Goal: Transaction & Acquisition: Download file/media

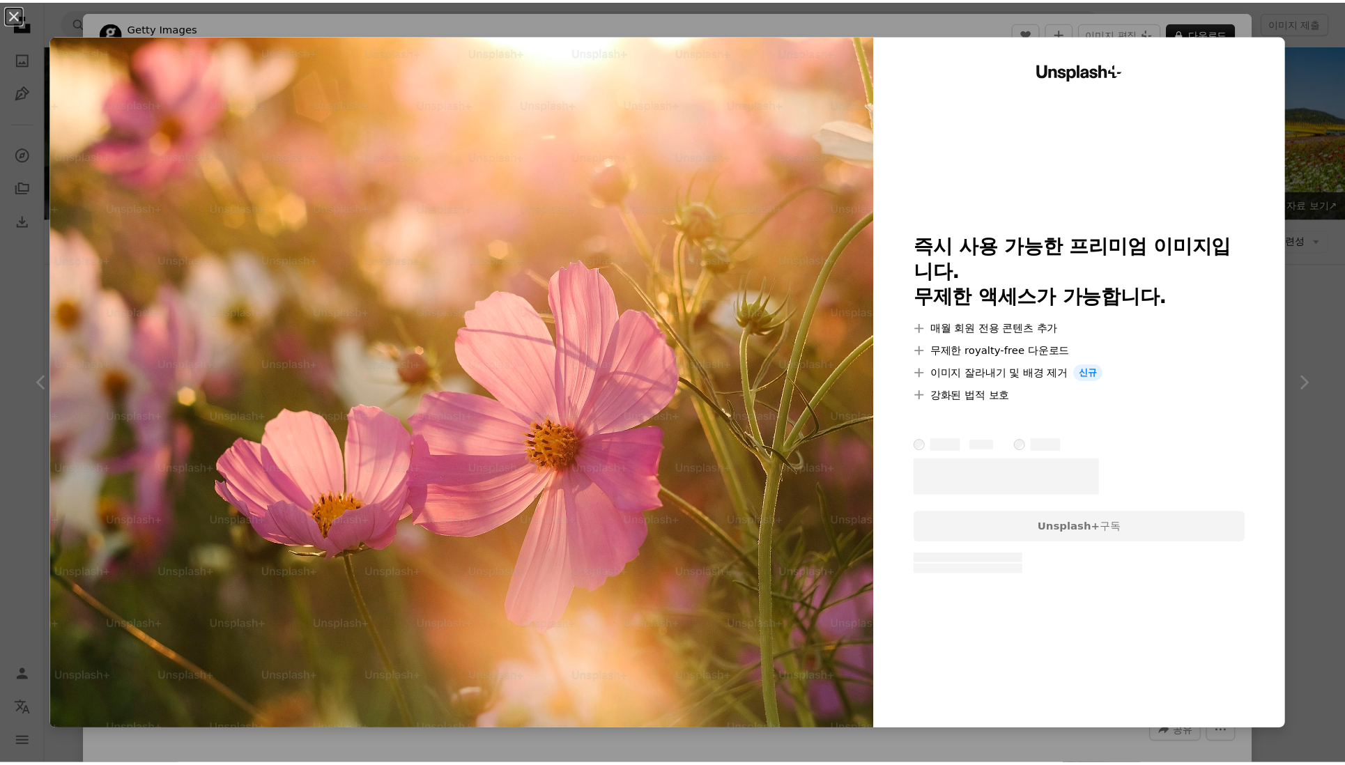
scroll to position [6971, 0]
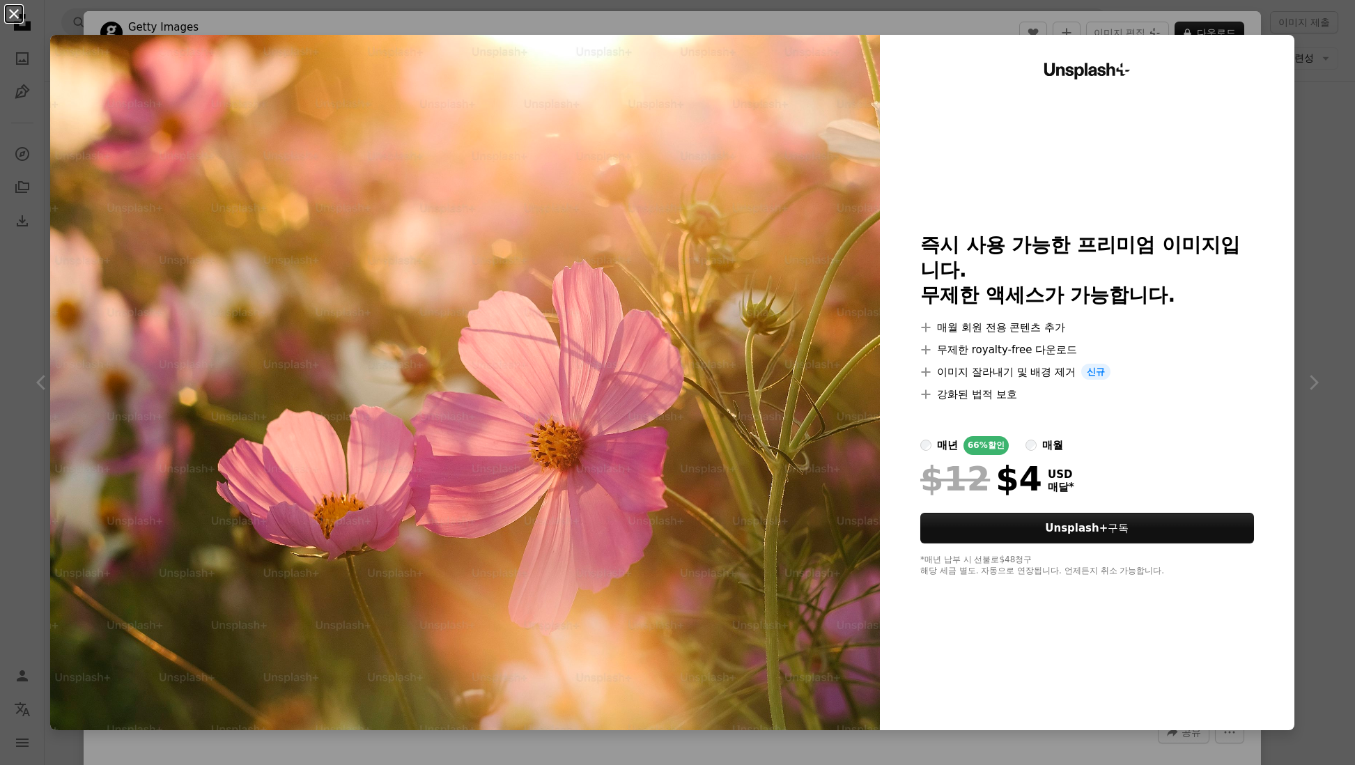
click at [17, 13] on button "An X shape" at bounding box center [14, 14] width 17 height 17
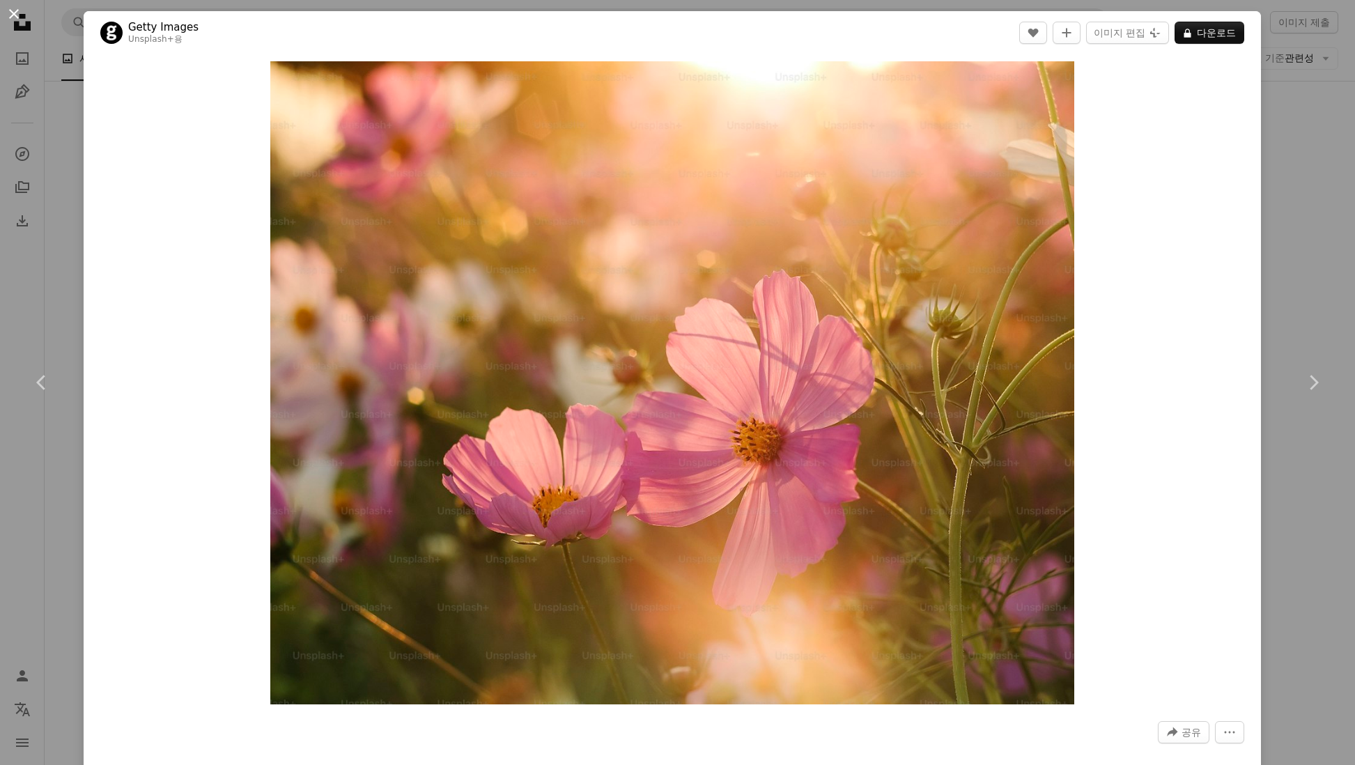
click at [12, 15] on button "An X shape" at bounding box center [14, 14] width 17 height 17
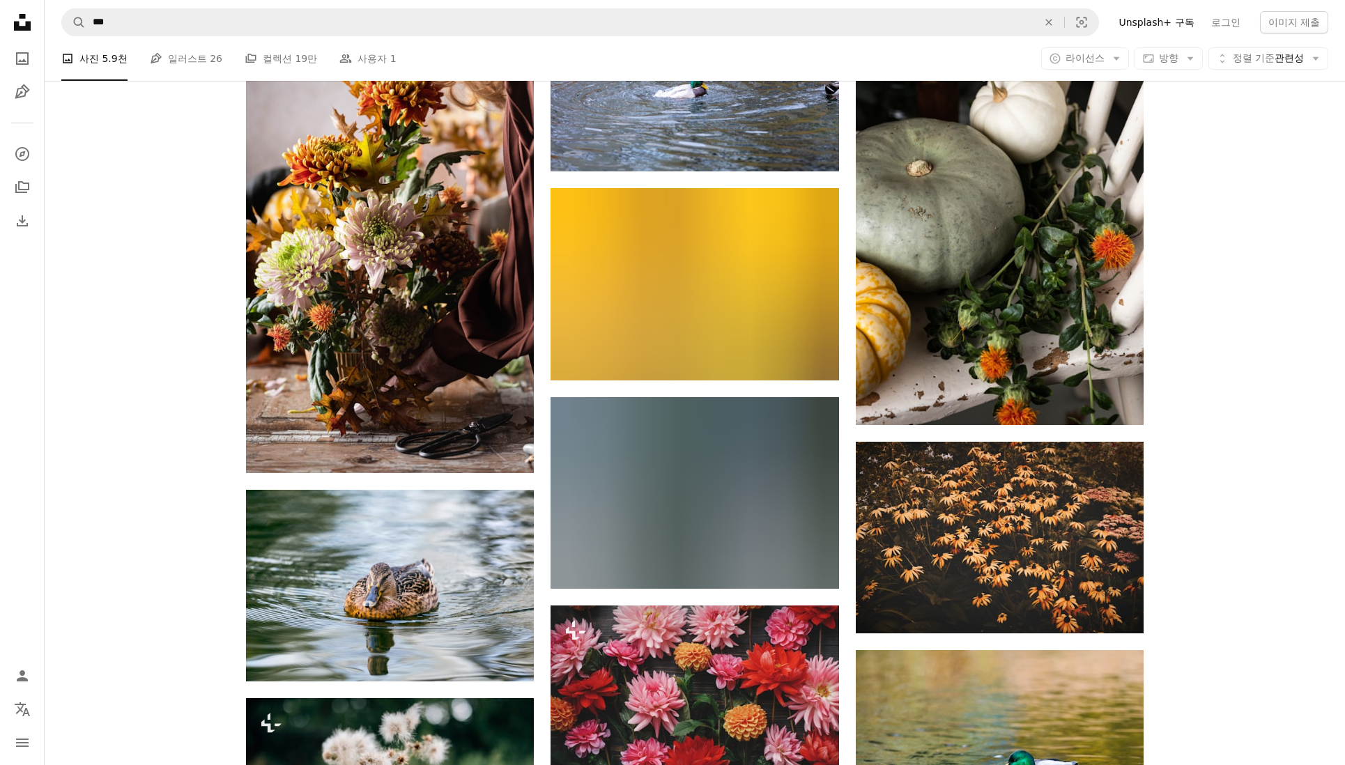
scroll to position [8644, 0]
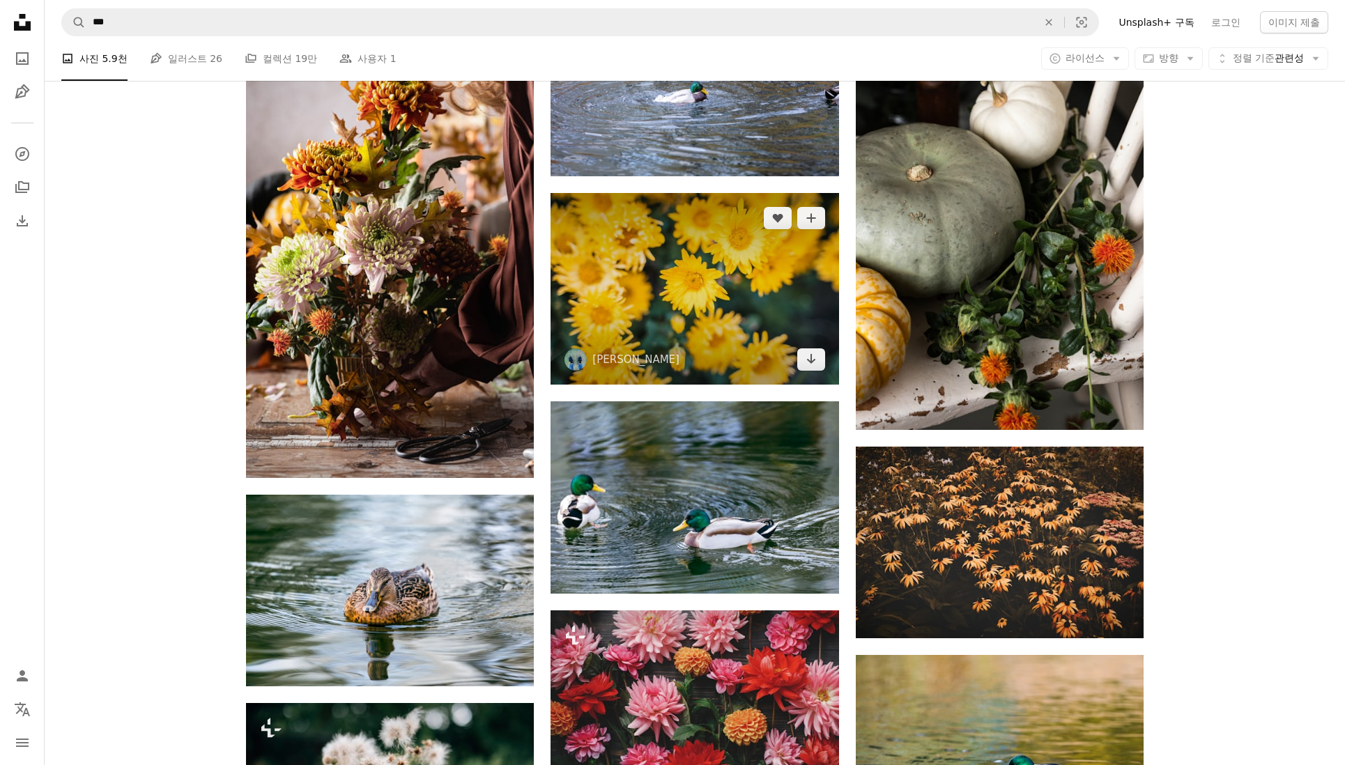
click at [695, 270] on img at bounding box center [694, 289] width 288 height 192
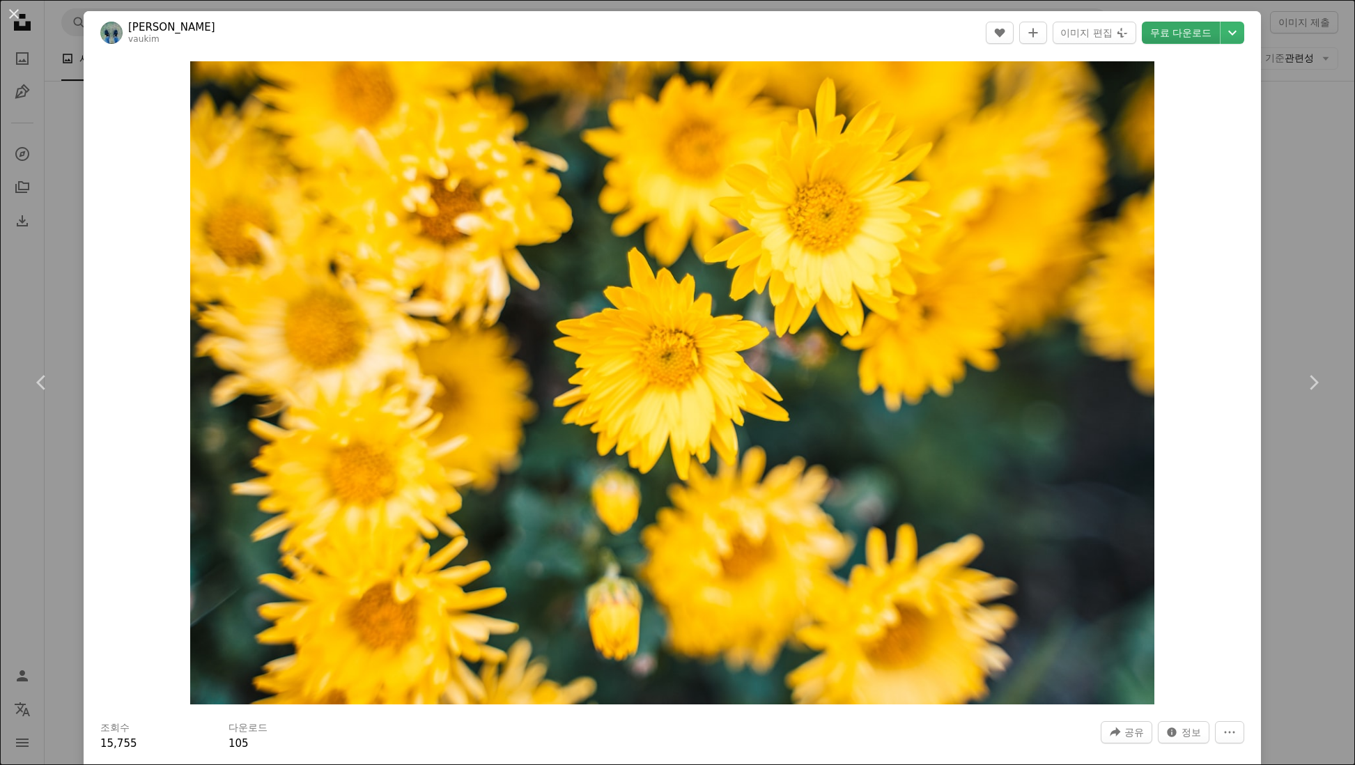
click at [1182, 28] on link "무료 다운로드" at bounding box center [1181, 33] width 78 height 22
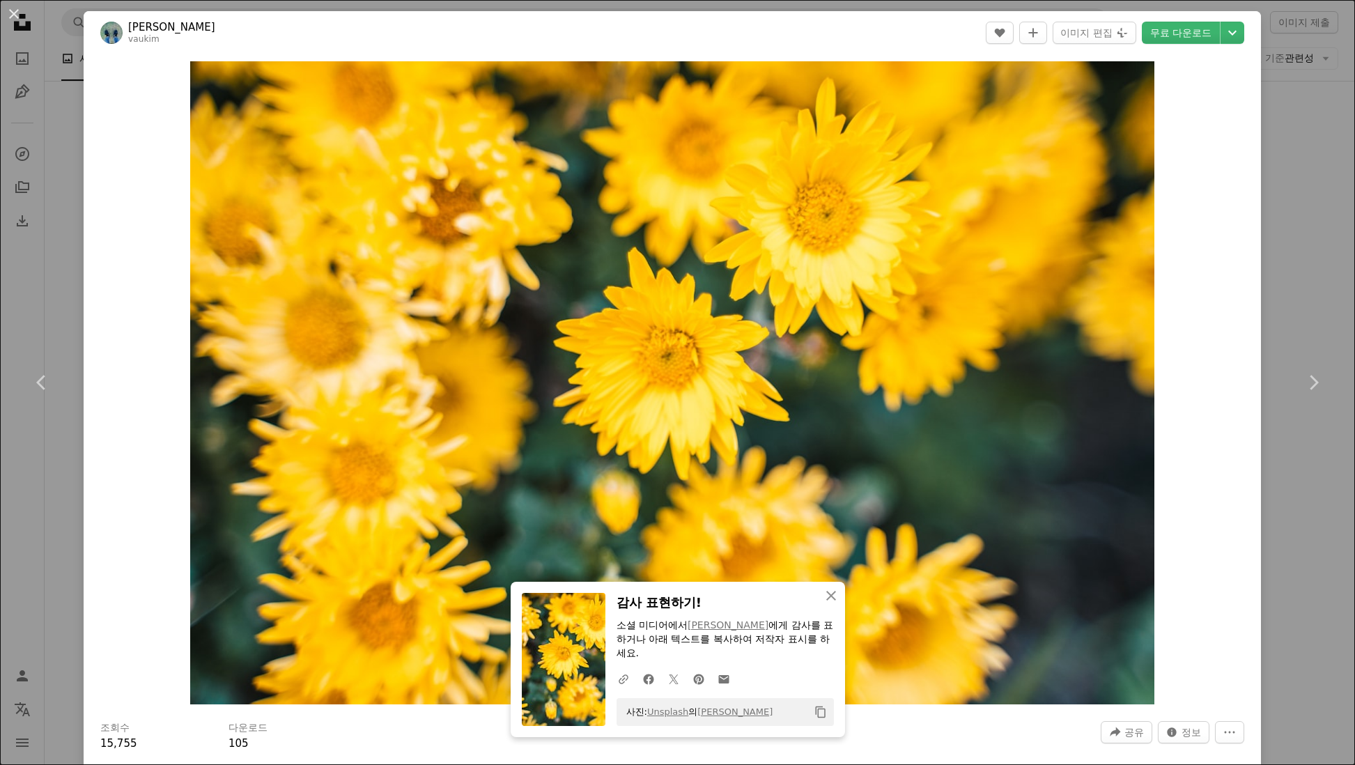
drag, startPoint x: 17, startPoint y: 14, endPoint x: 90, endPoint y: 56, distance: 84.0
click at [17, 14] on button "An X shape" at bounding box center [14, 14] width 17 height 17
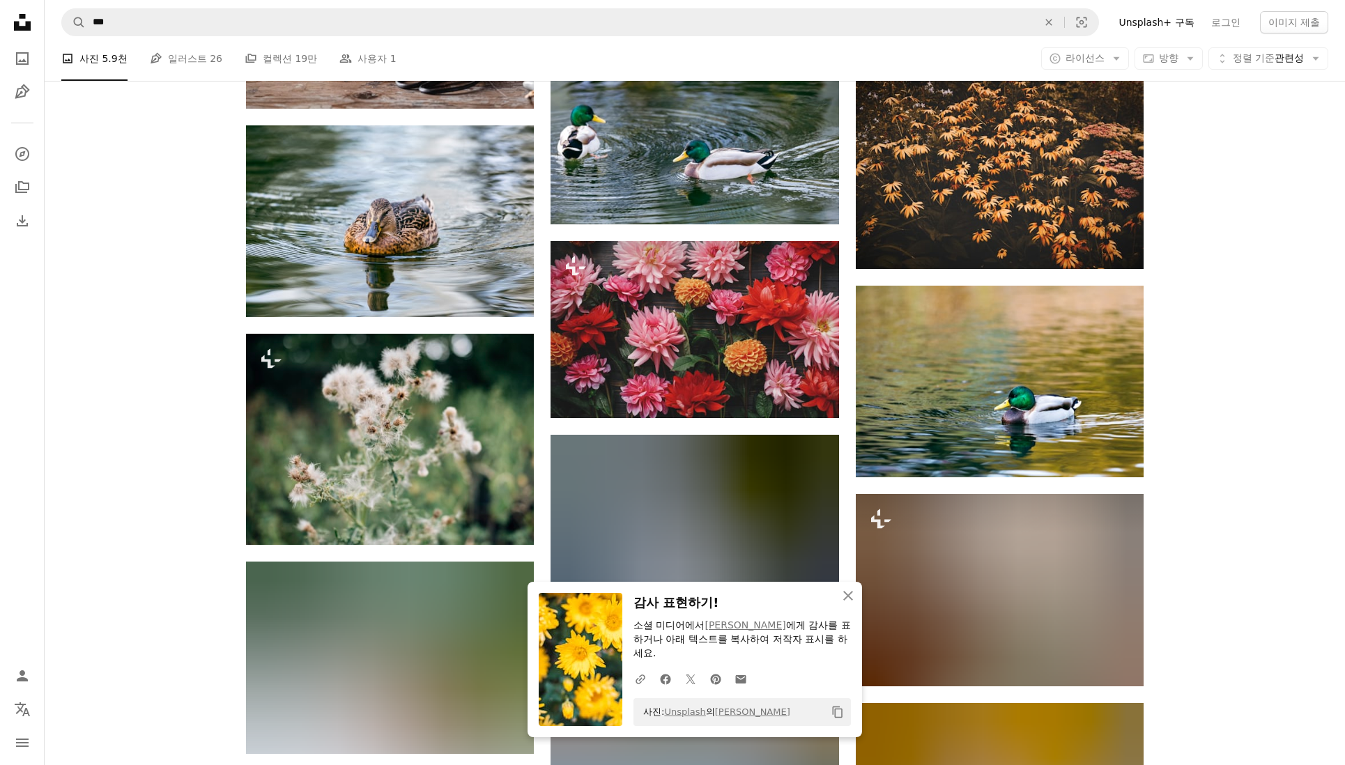
scroll to position [9062, 0]
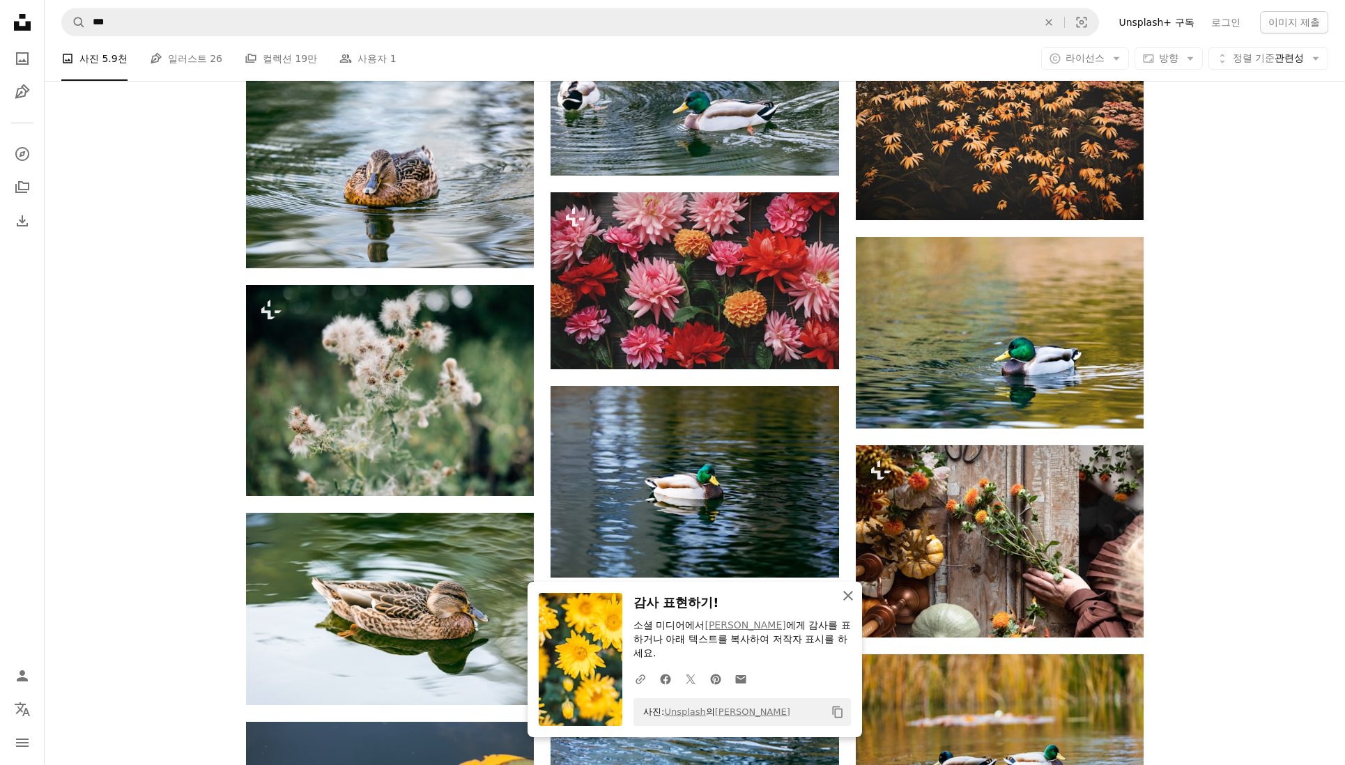
click at [847, 604] on icon "An X shape" at bounding box center [848, 595] width 17 height 17
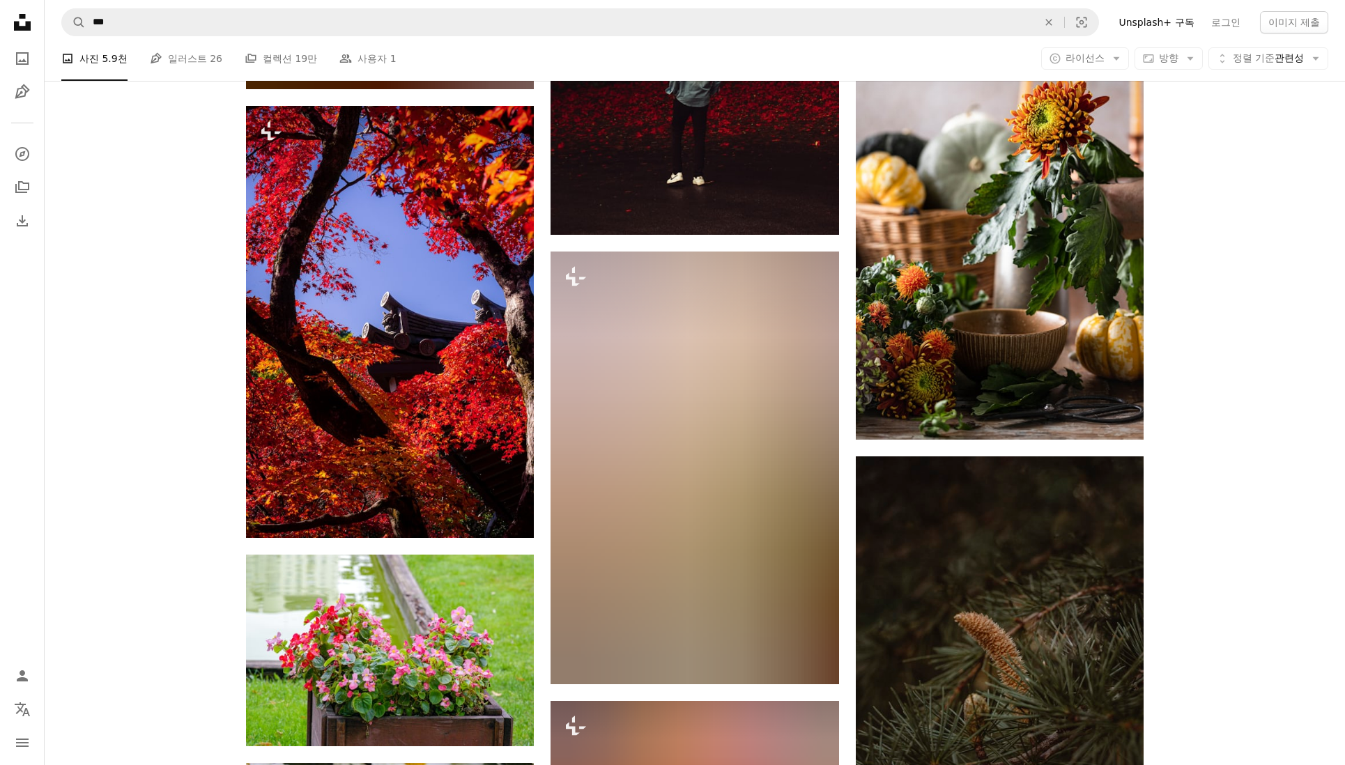
scroll to position [11291, 0]
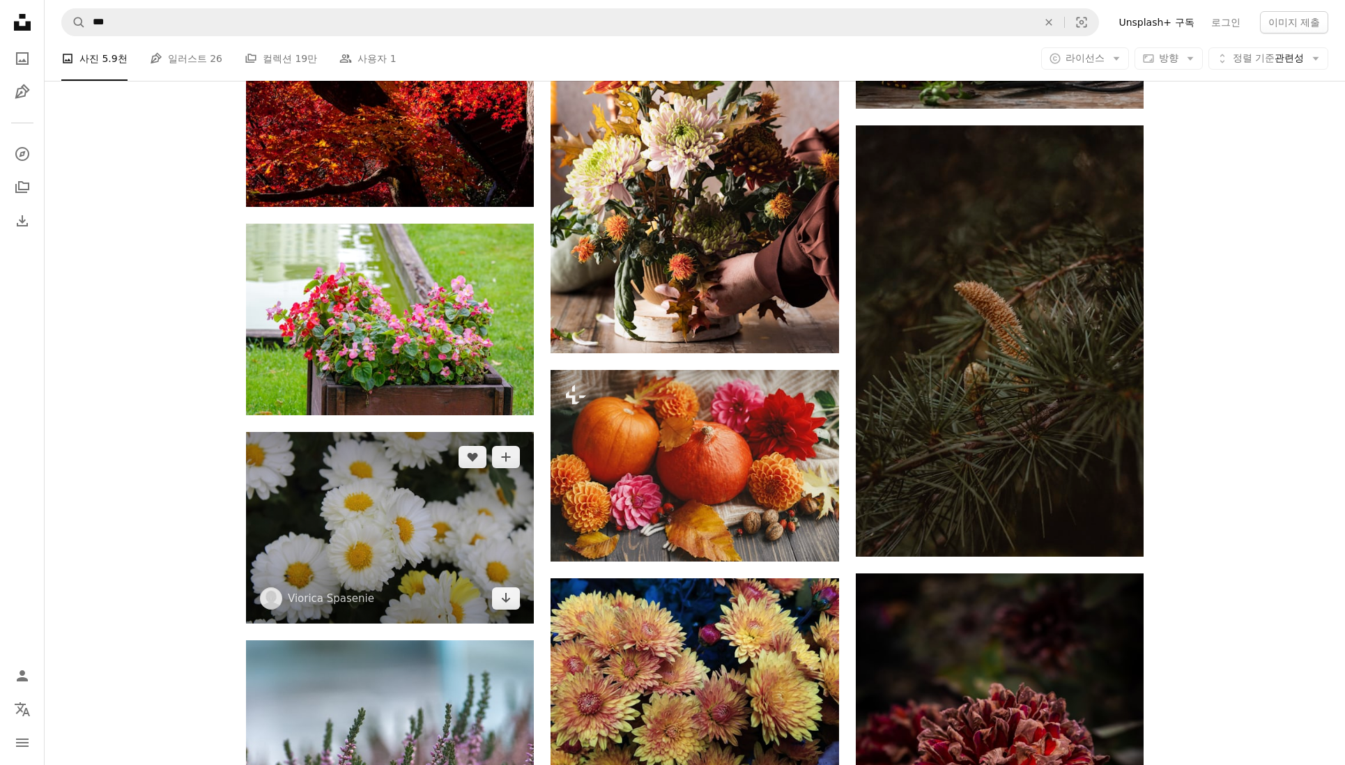
click at [339, 512] on img at bounding box center [390, 528] width 288 height 192
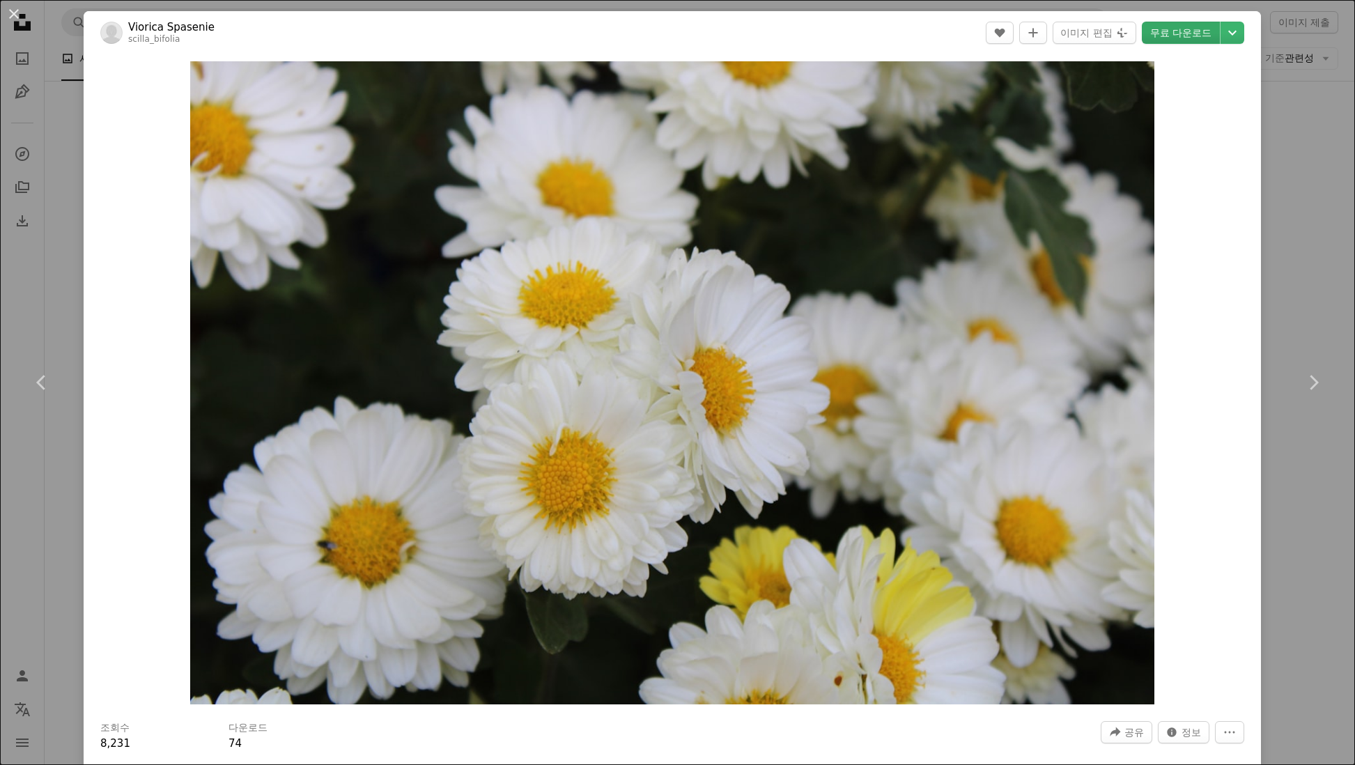
click at [1185, 32] on link "무료 다운로드" at bounding box center [1181, 33] width 78 height 22
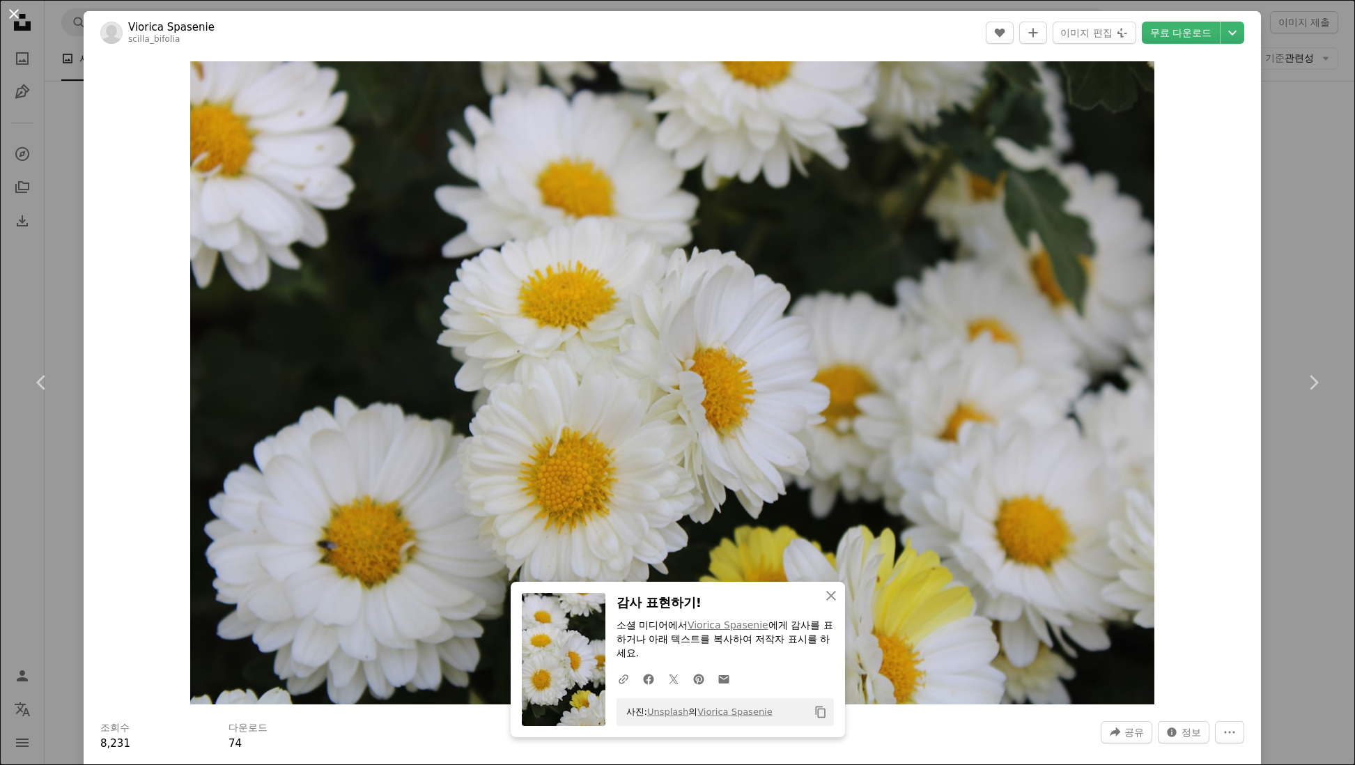
click at [17, 13] on button "An X shape" at bounding box center [14, 14] width 17 height 17
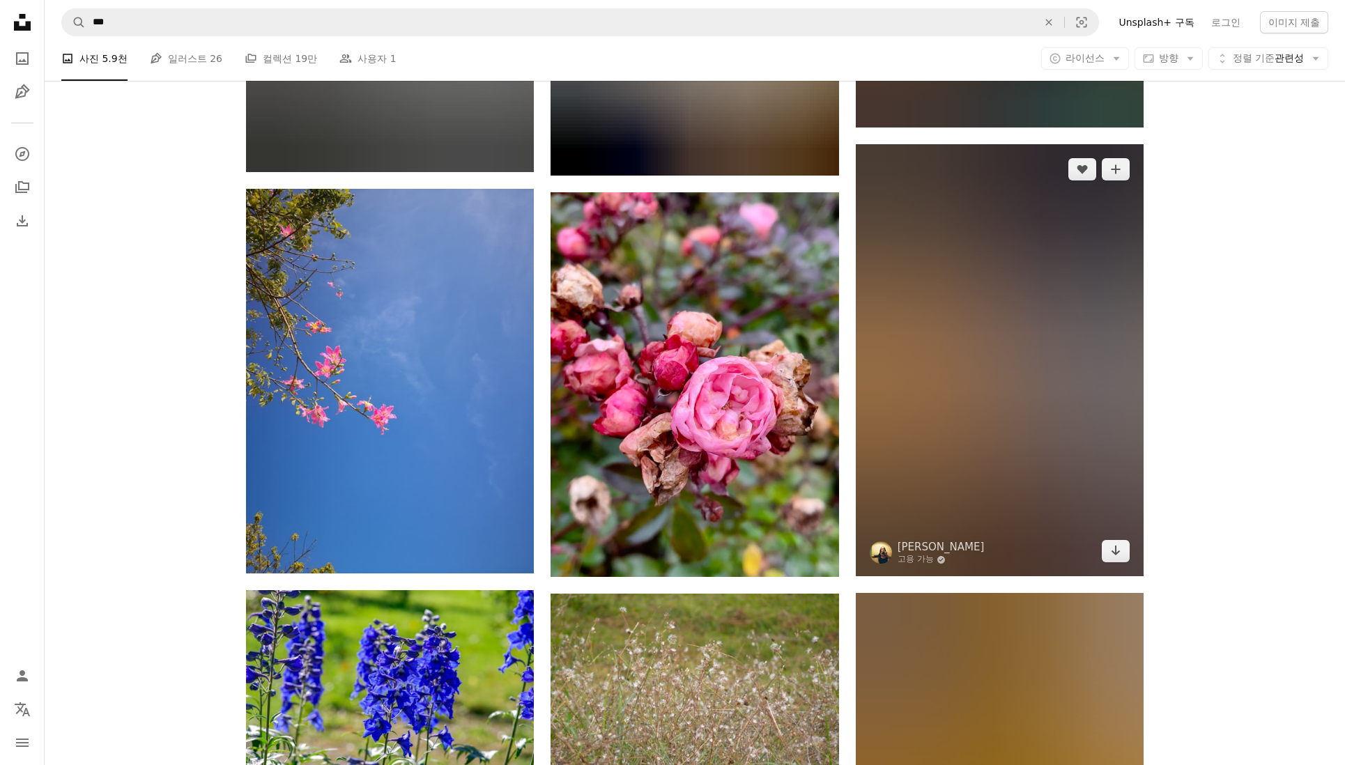
scroll to position [29687, 0]
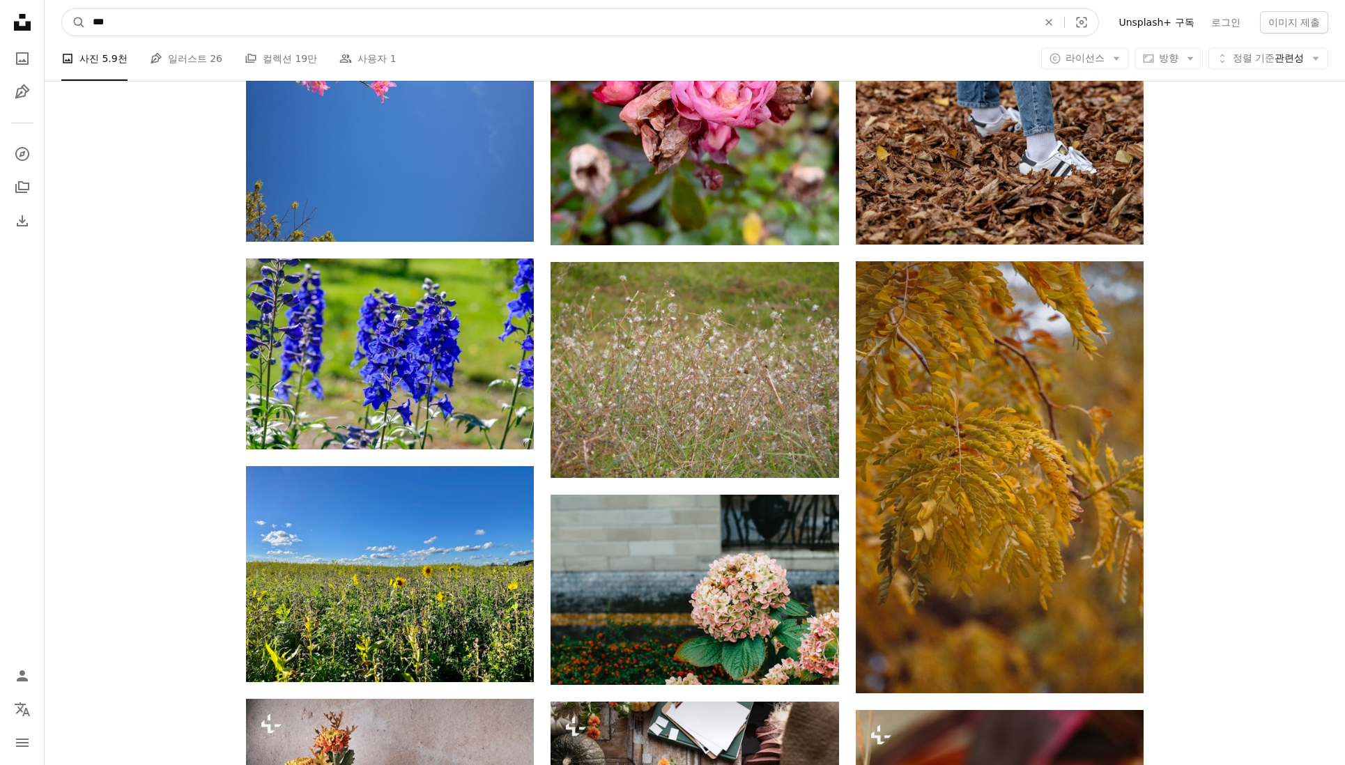
drag, startPoint x: 132, startPoint y: 18, endPoint x: 47, endPoint y: 11, distance: 85.3
click at [47, 11] on nav "A magnifying glass *** An X shape Visual search Filters Unsplash+ 구독 로그인 이미지 제출" at bounding box center [695, 22] width 1300 height 45
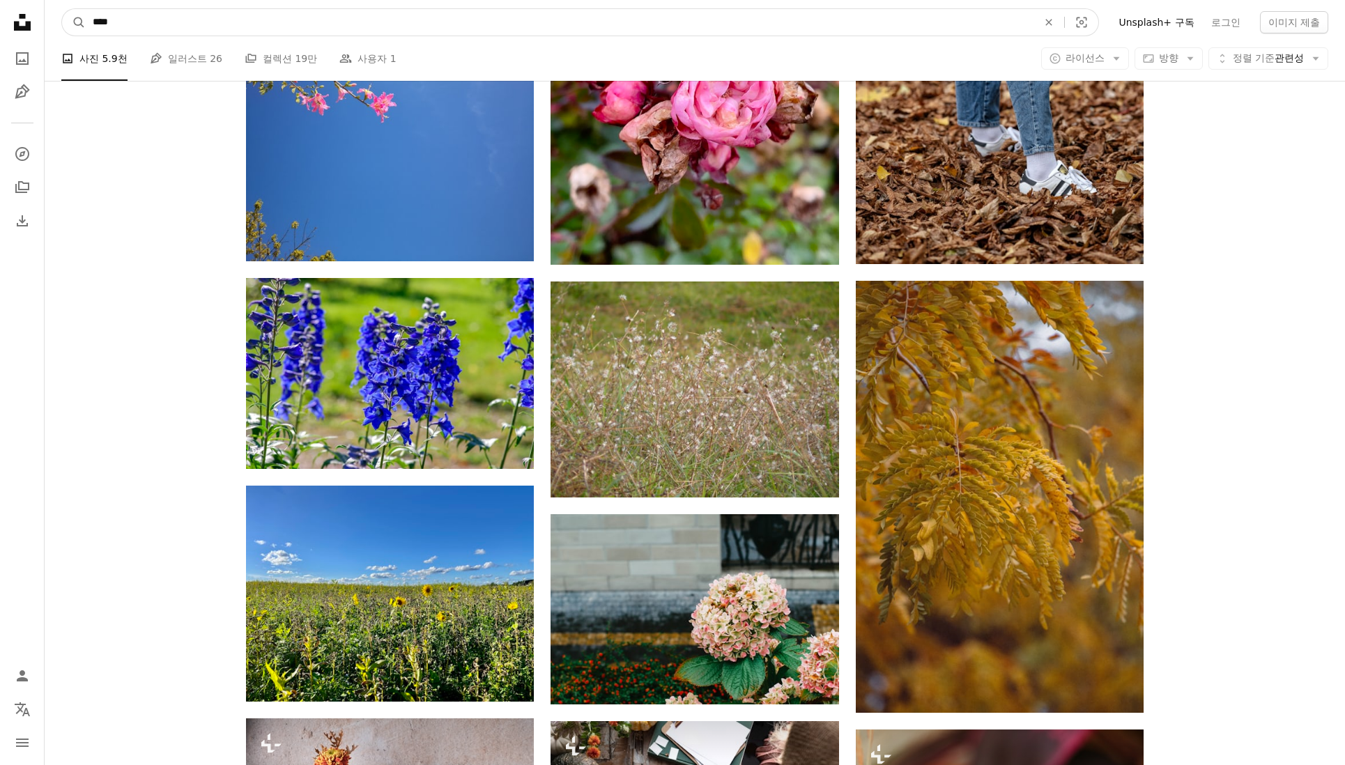
type input "****"
click button "A magnifying glass" at bounding box center [74, 22] width 24 height 26
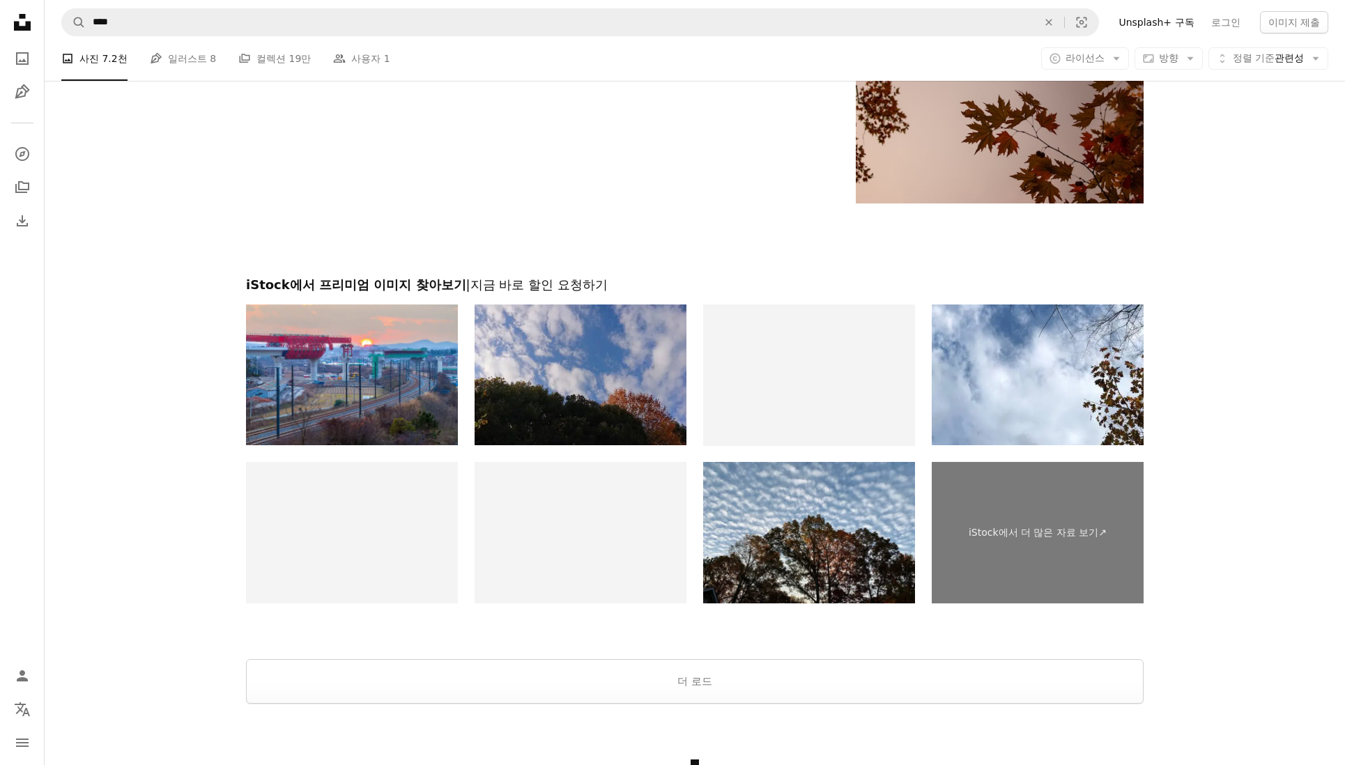
scroll to position [2568, 0]
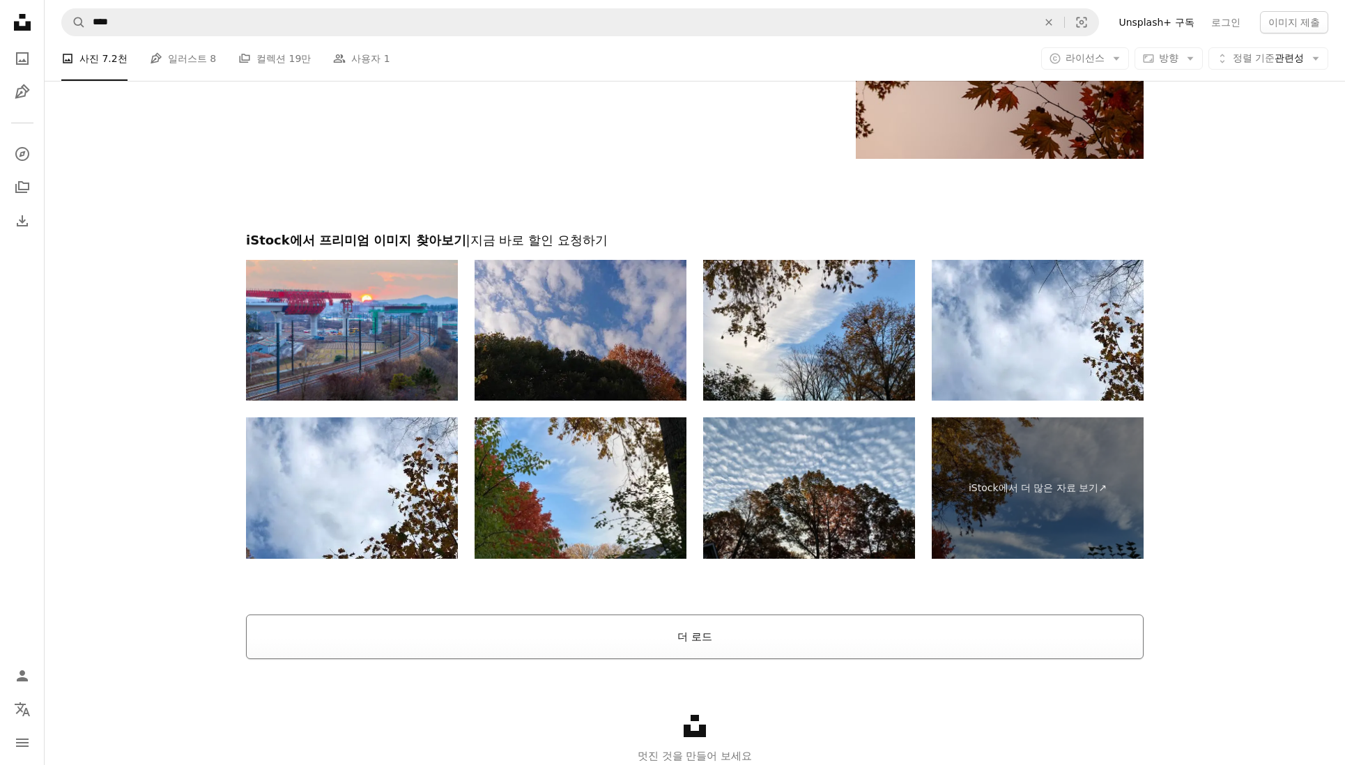
click at [686, 627] on button "더 로드" at bounding box center [694, 637] width 897 height 45
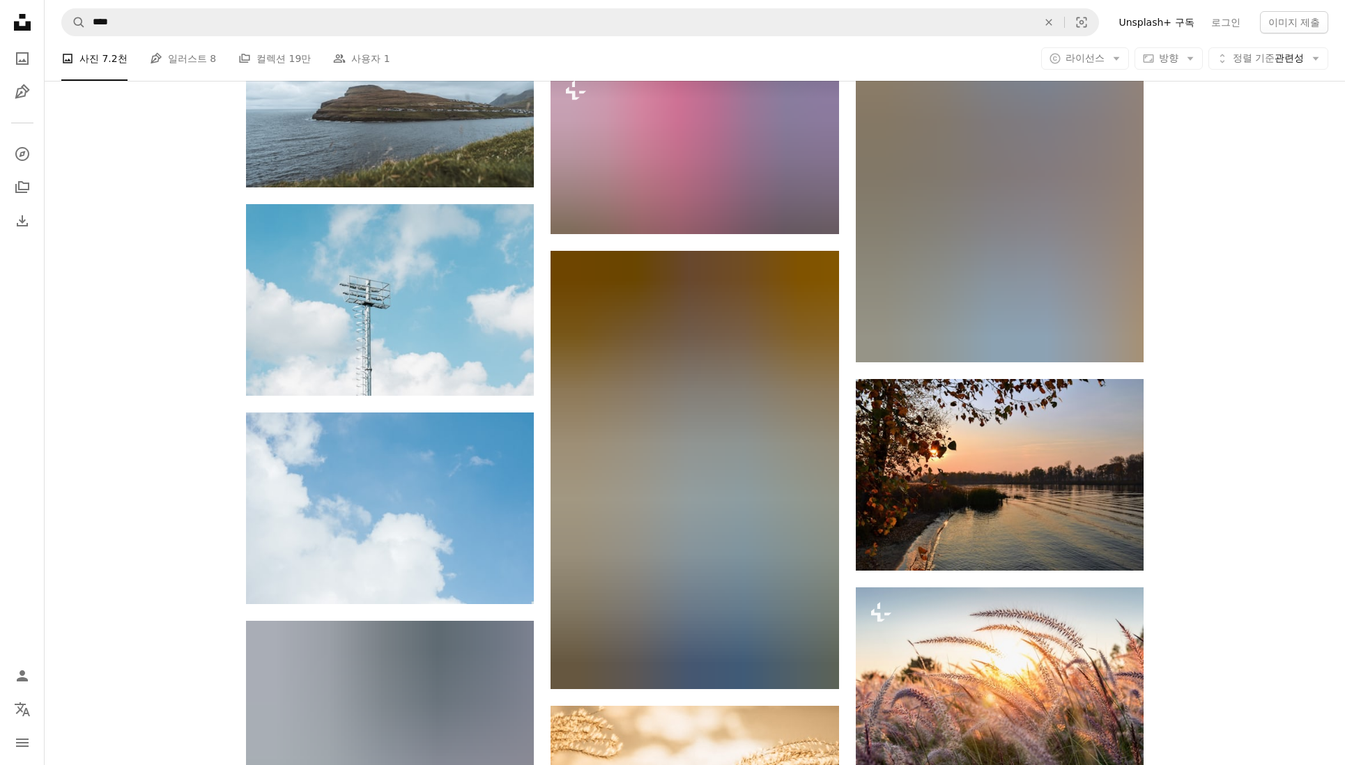
scroll to position [13531, 0]
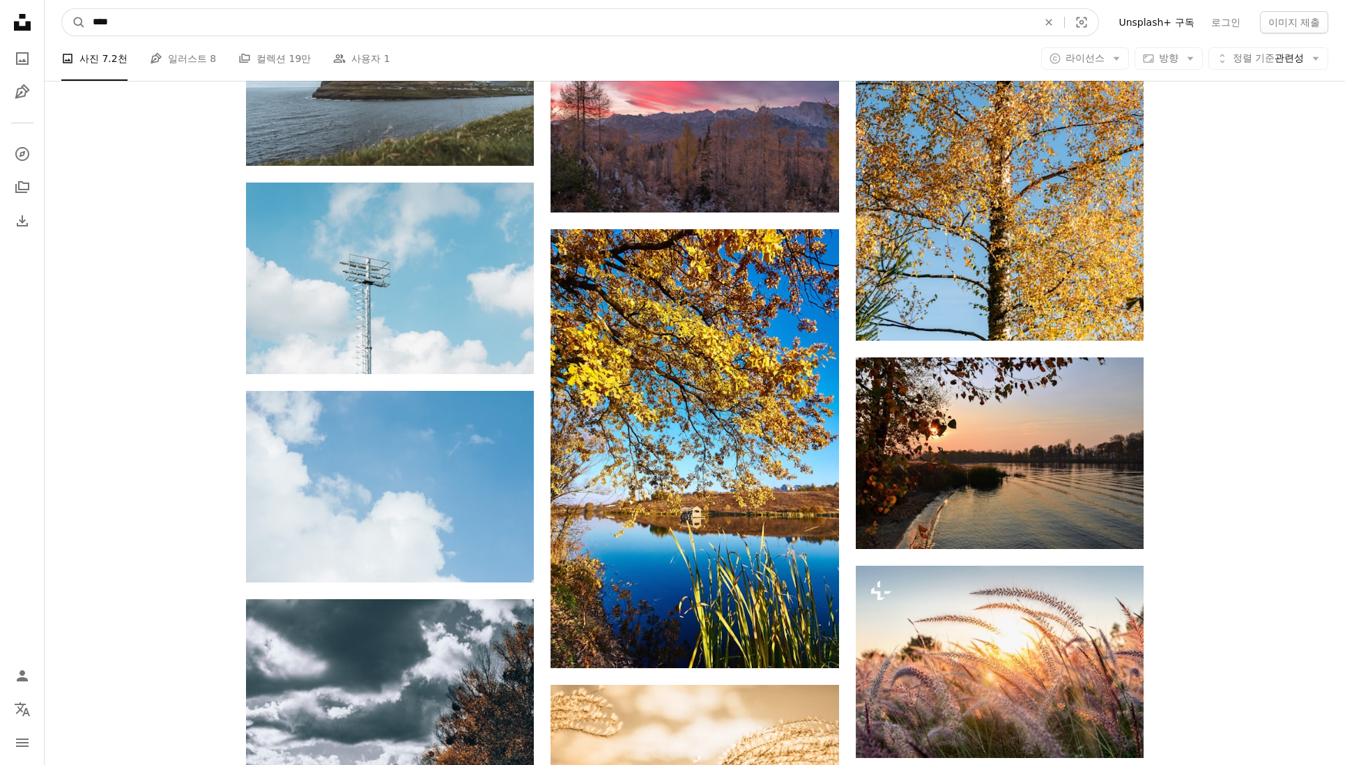
drag, startPoint x: 189, startPoint y: 22, endPoint x: 16, endPoint y: 33, distance: 173.2
type input "******"
click button "A magnifying glass" at bounding box center [74, 22] width 24 height 26
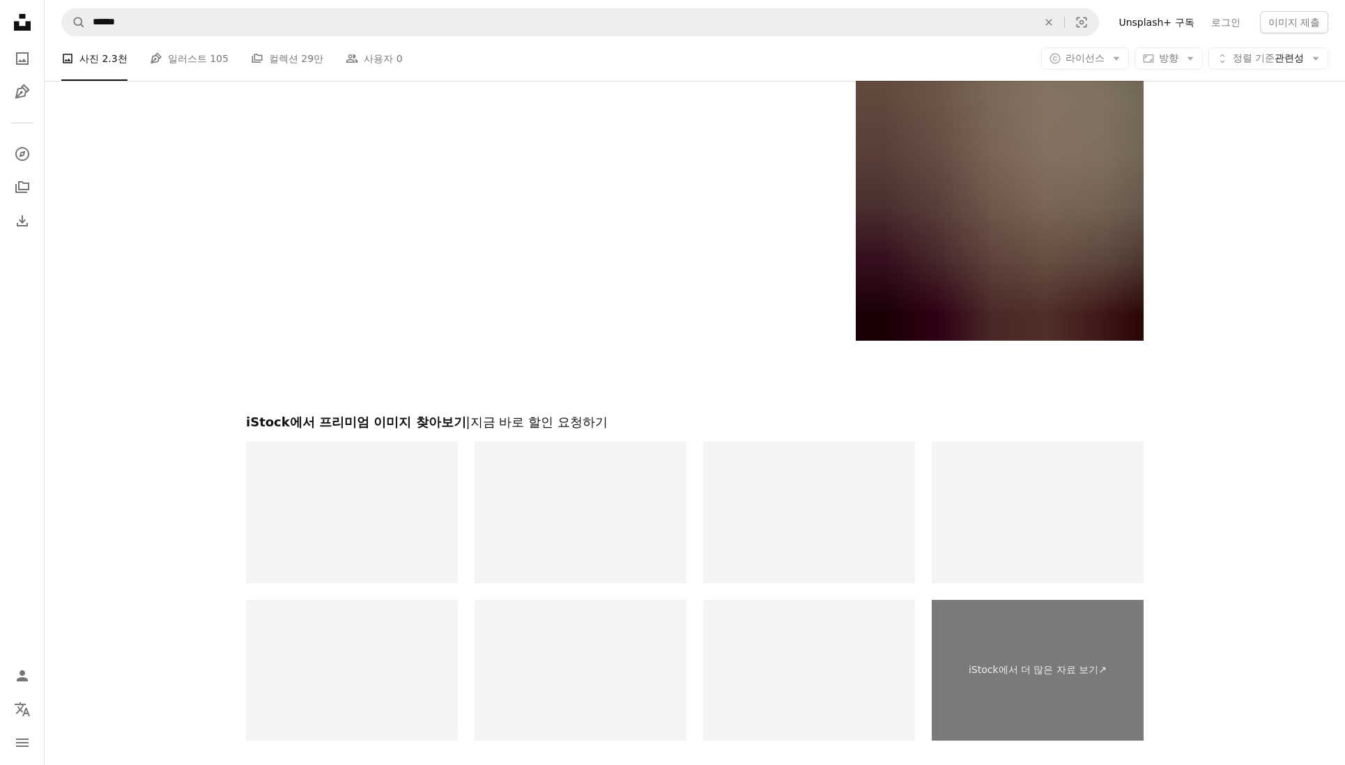
scroll to position [2891, 0]
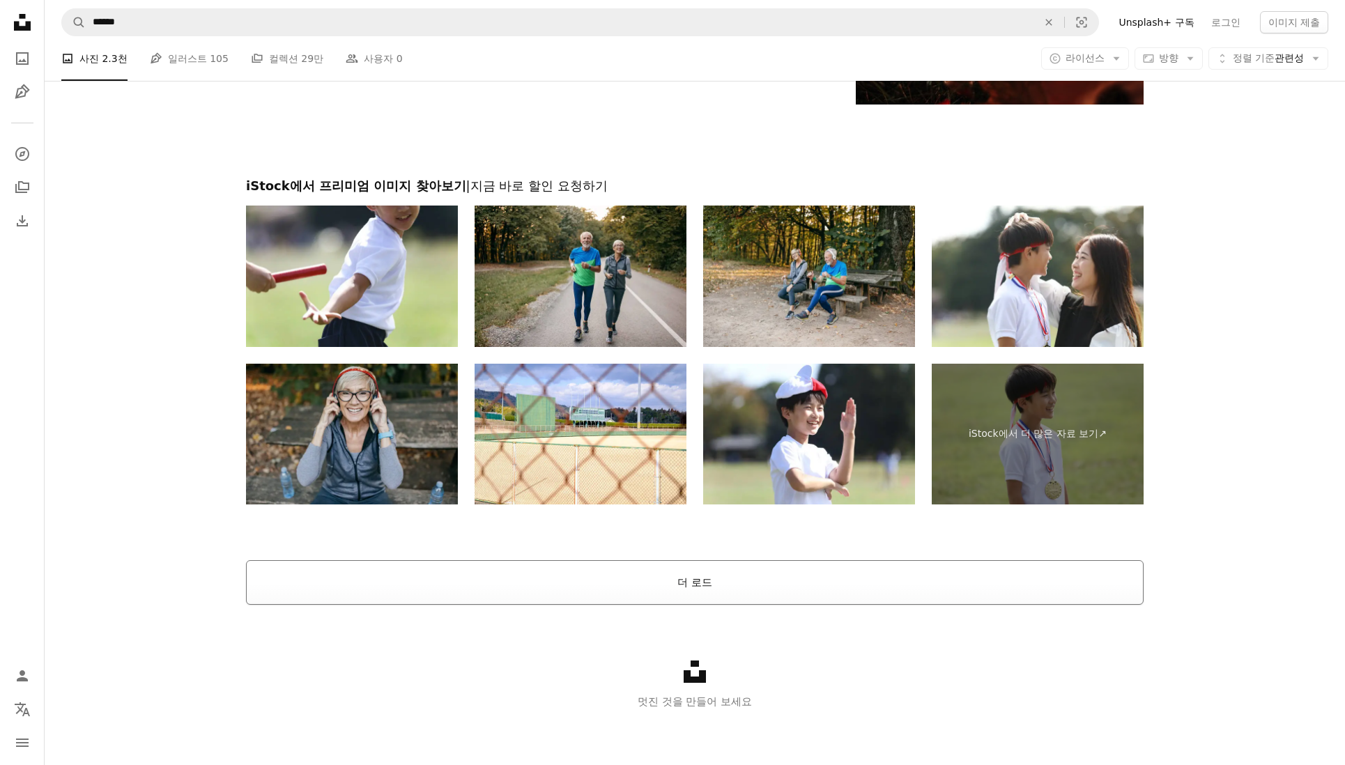
click at [690, 585] on button "더 로드" at bounding box center [694, 582] width 897 height 45
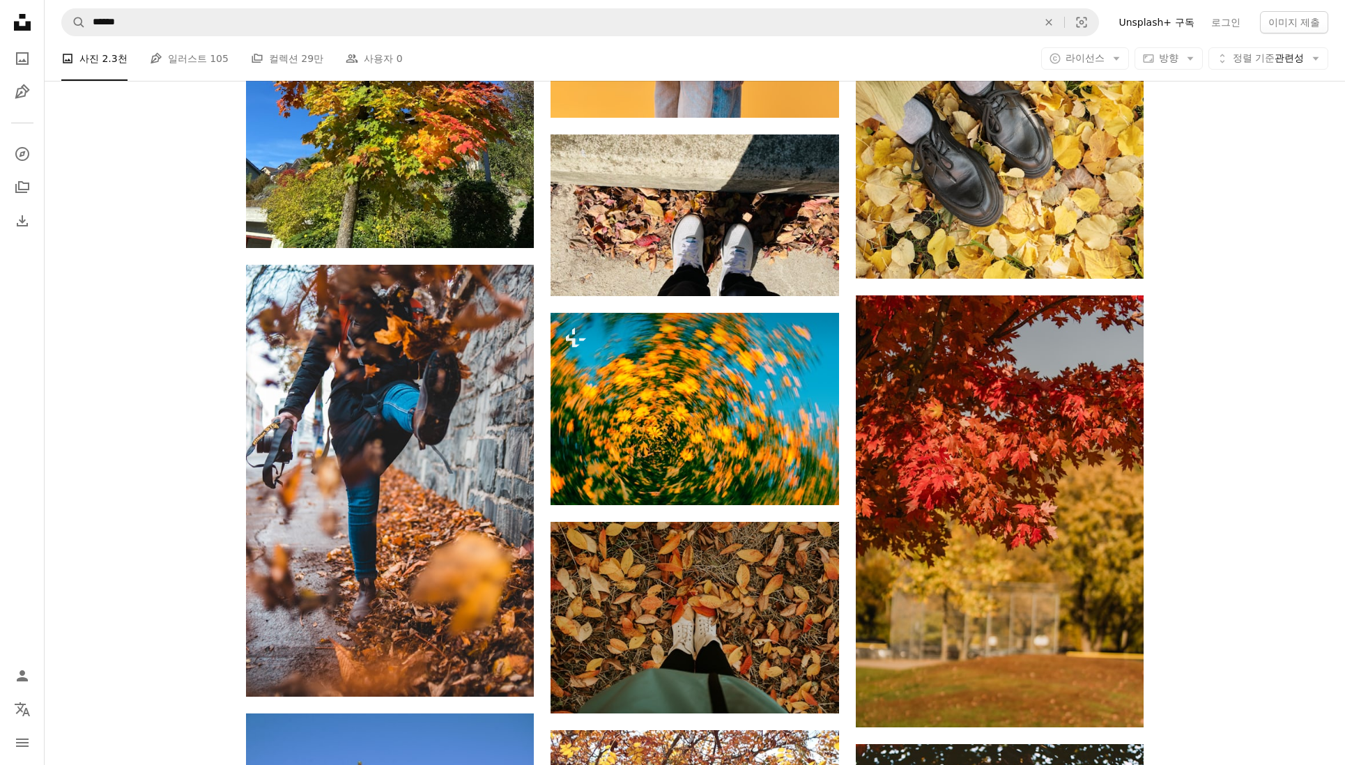
scroll to position [8750, 0]
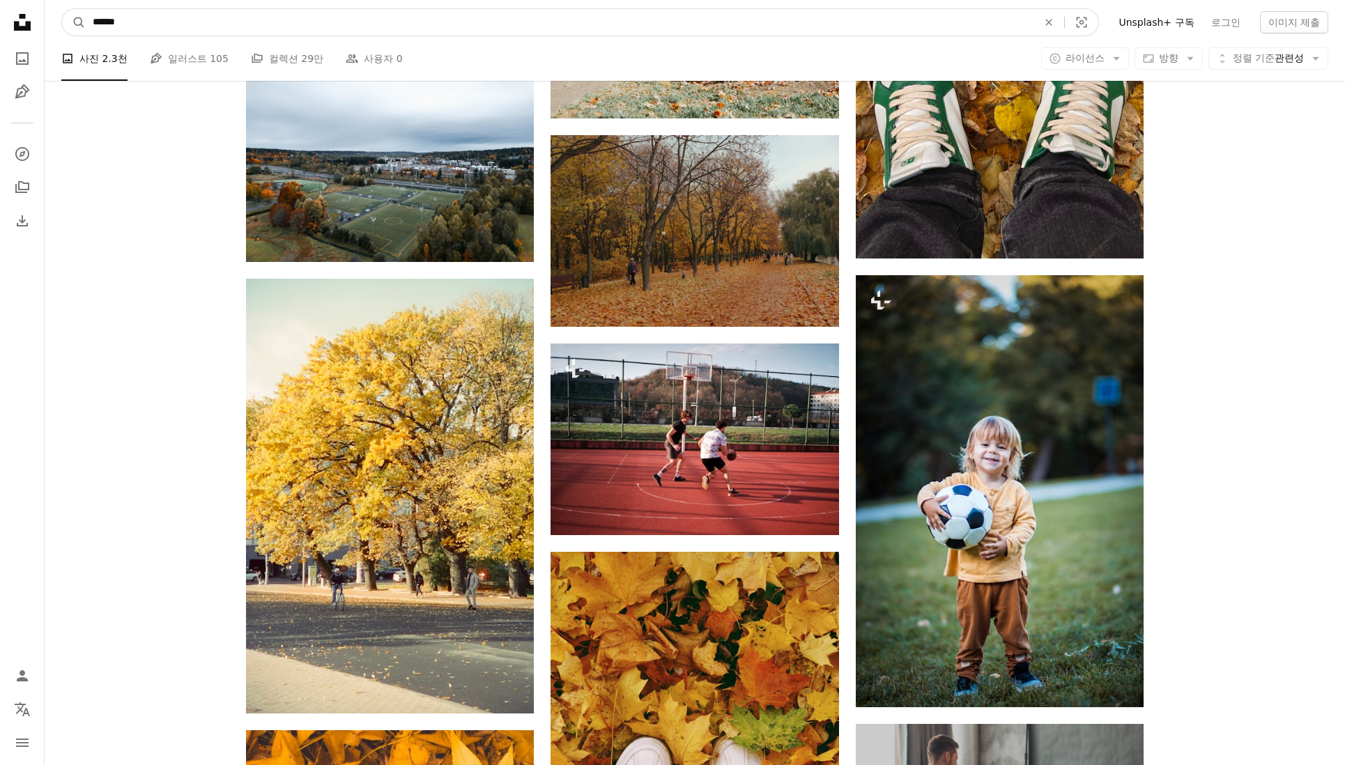
drag, startPoint x: 164, startPoint y: 20, endPoint x: 20, endPoint y: 3, distance: 145.1
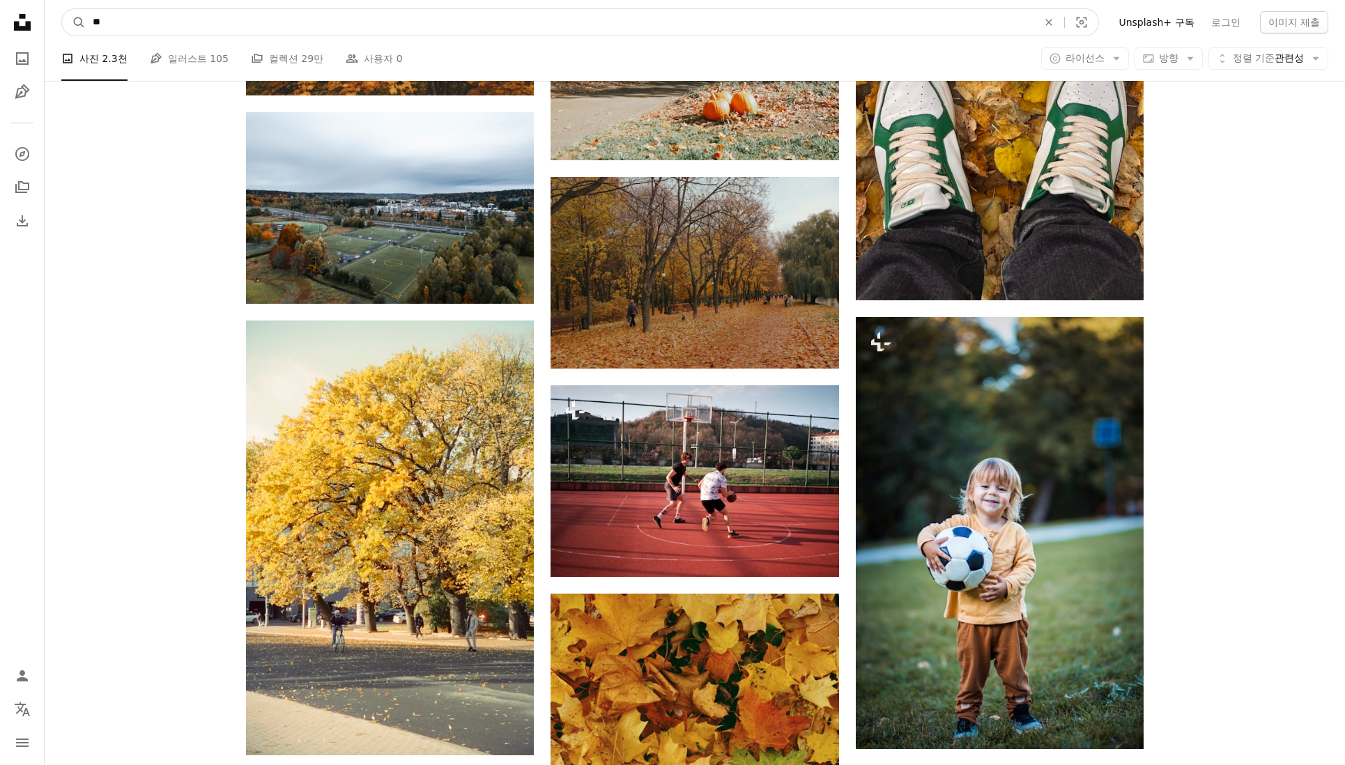
type input "**"
click at [62, 9] on button "A magnifying glass" at bounding box center [74, 22] width 24 height 26
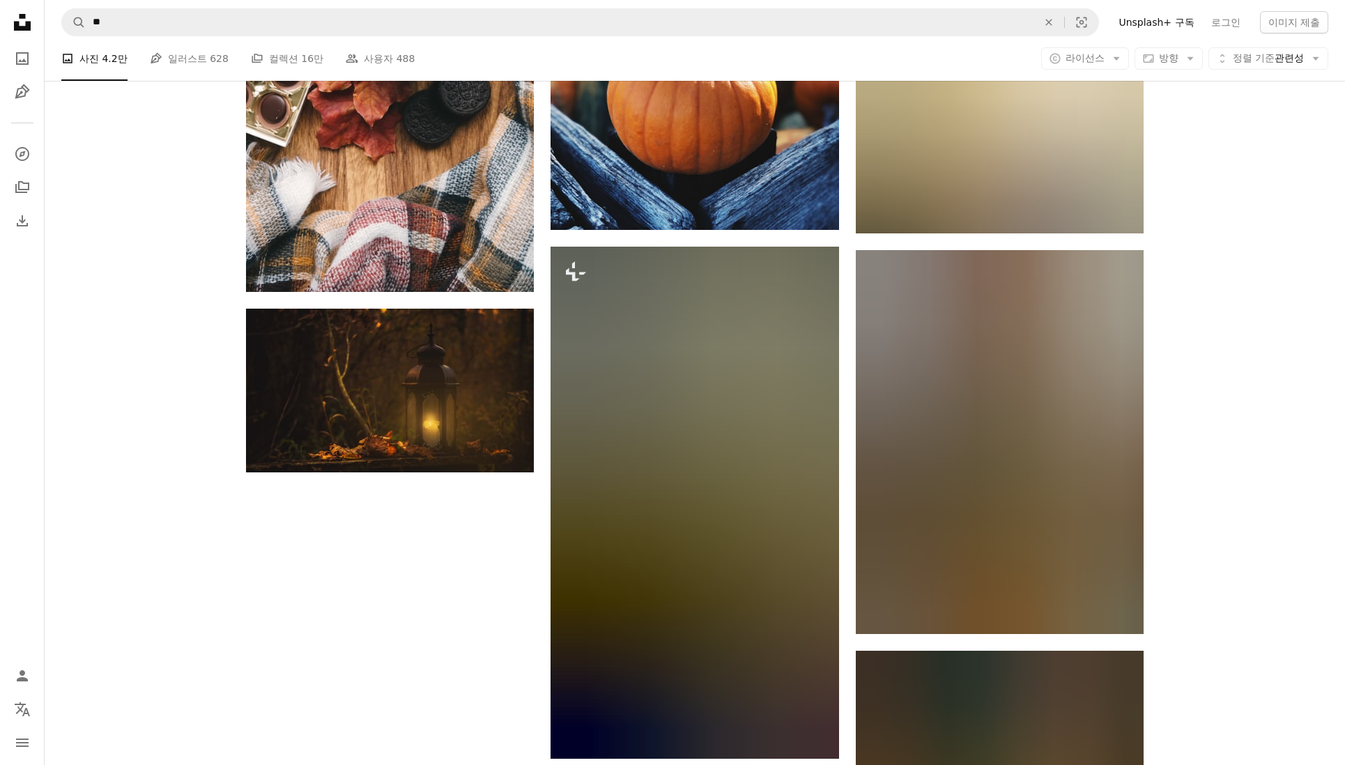
scroll to position [1954, 0]
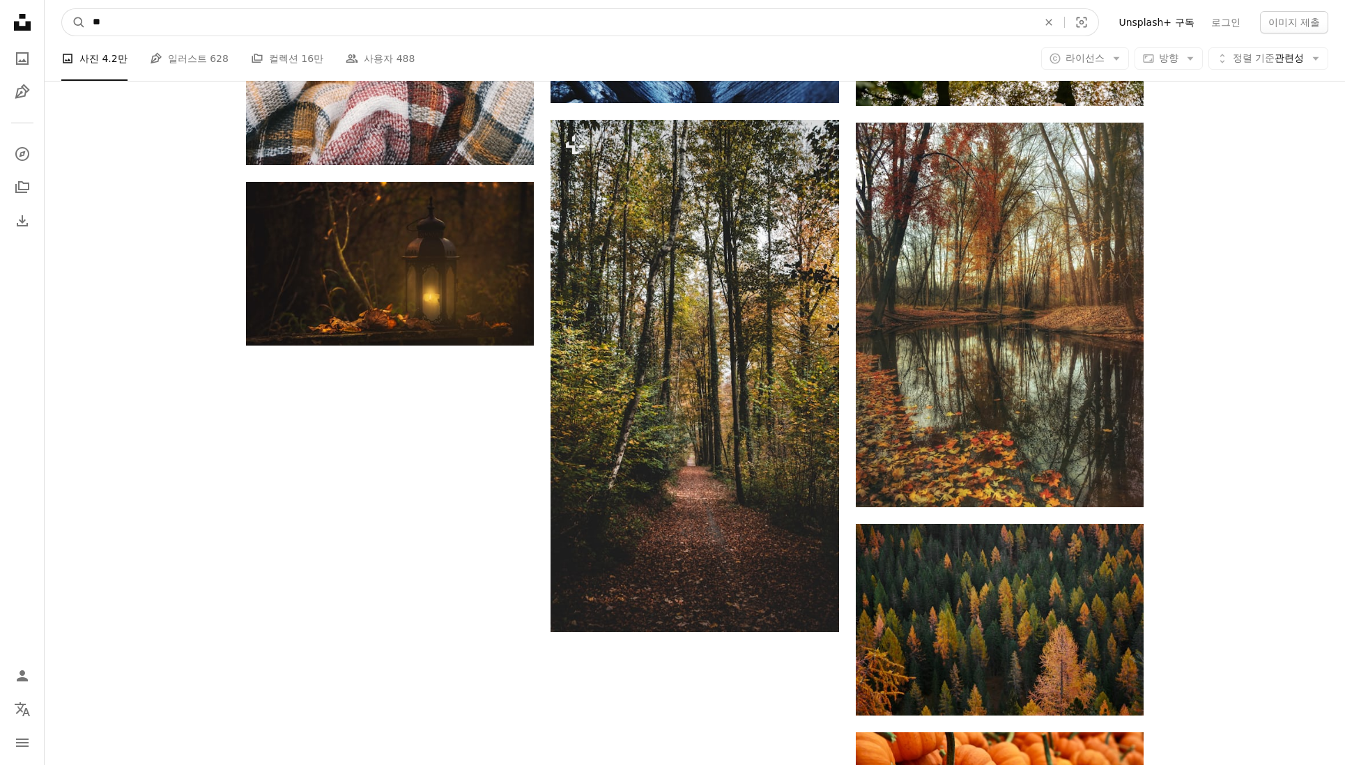
drag, startPoint x: 143, startPoint y: 26, endPoint x: 223, endPoint y: 1, distance: 83.8
click at [66, 20] on form "A magnifying glass ** An X shape Visual search" at bounding box center [580, 22] width 1038 height 28
type input "***"
click button "A magnifying glass" at bounding box center [74, 22] width 24 height 26
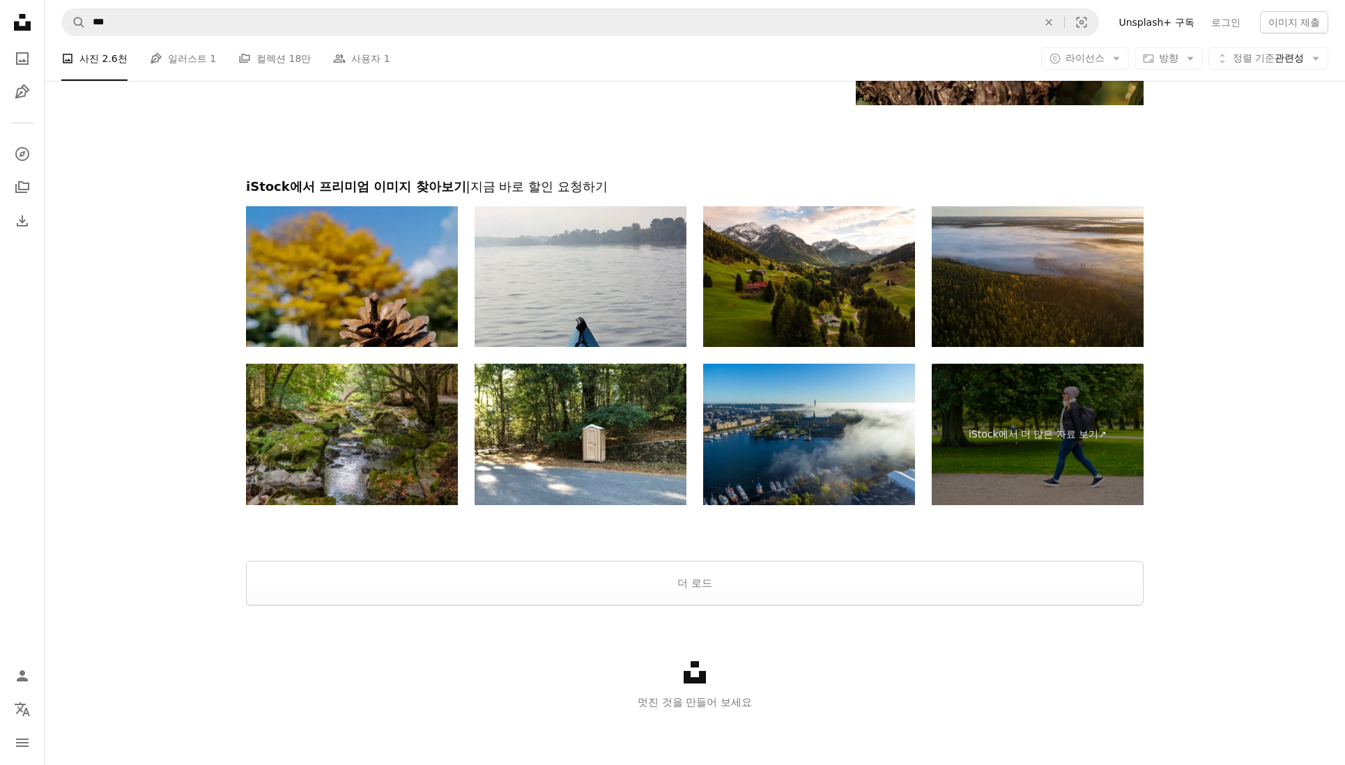
scroll to position [2429, 0]
click at [681, 573] on button "더 로드" at bounding box center [694, 582] width 897 height 45
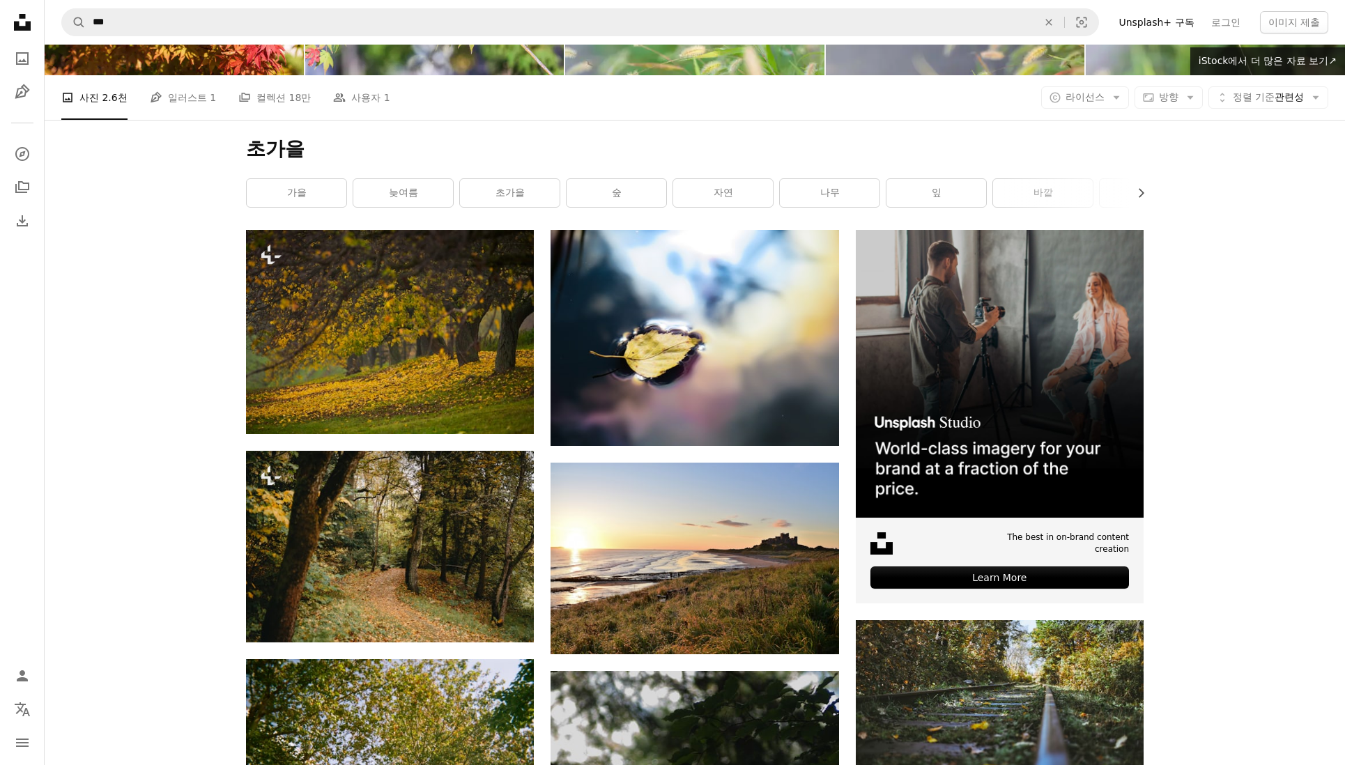
scroll to position [0, 0]
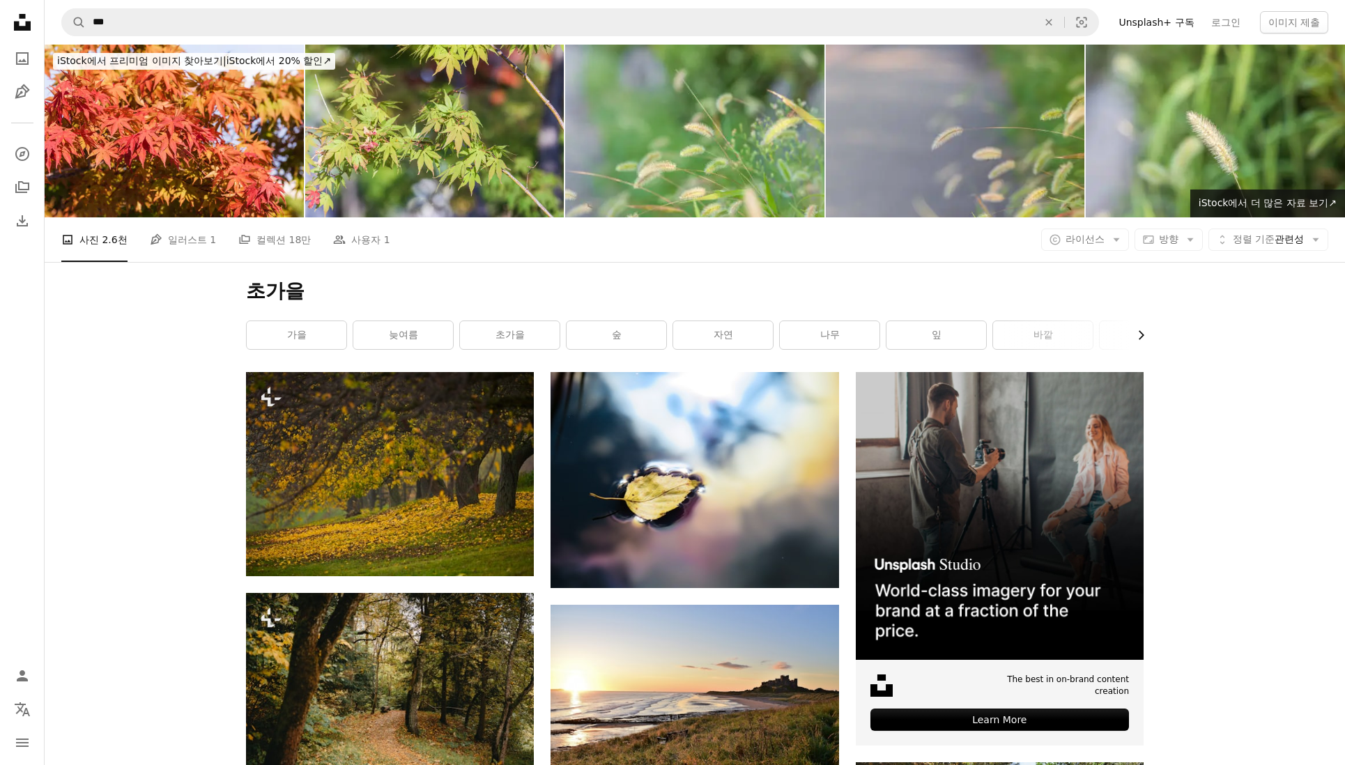
click at [1137, 333] on icon "Chevron right" at bounding box center [1141, 335] width 14 height 14
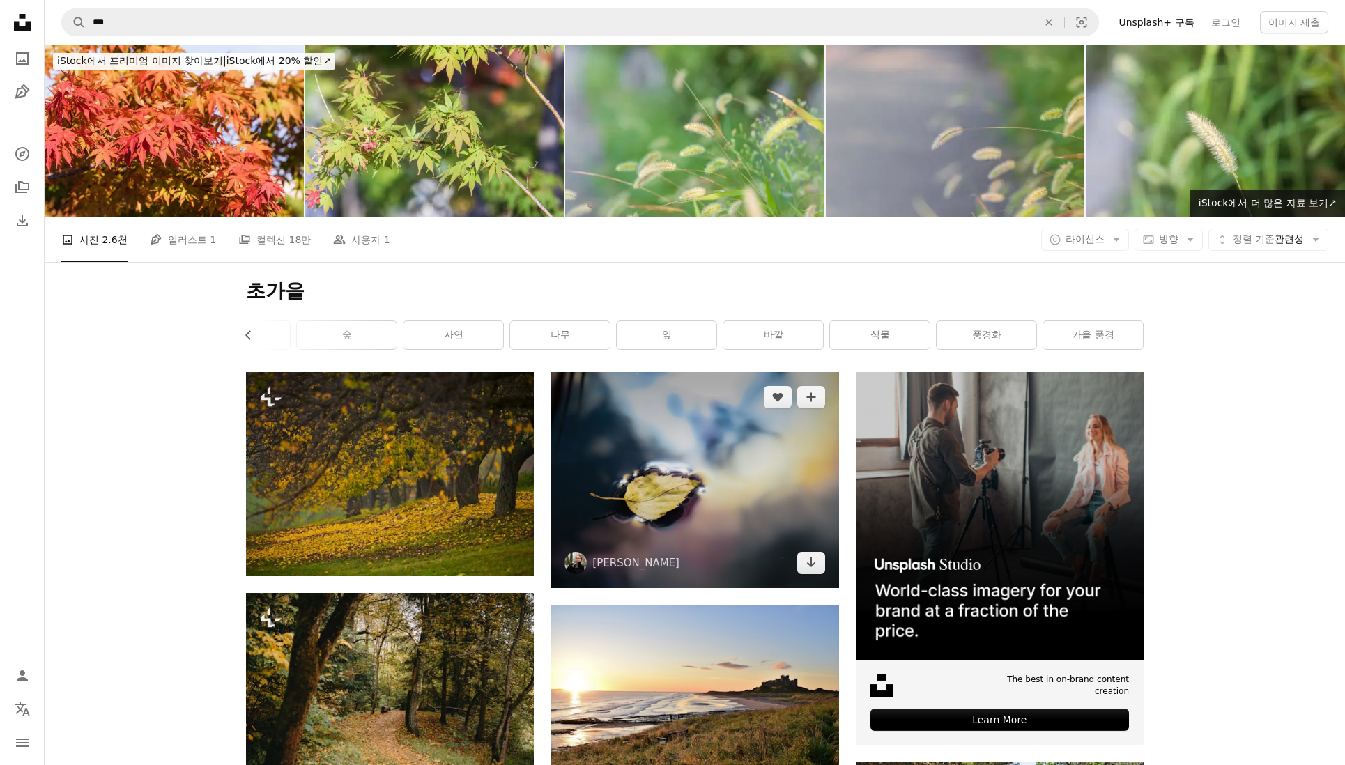
click at [725, 475] on img at bounding box center [694, 480] width 288 height 216
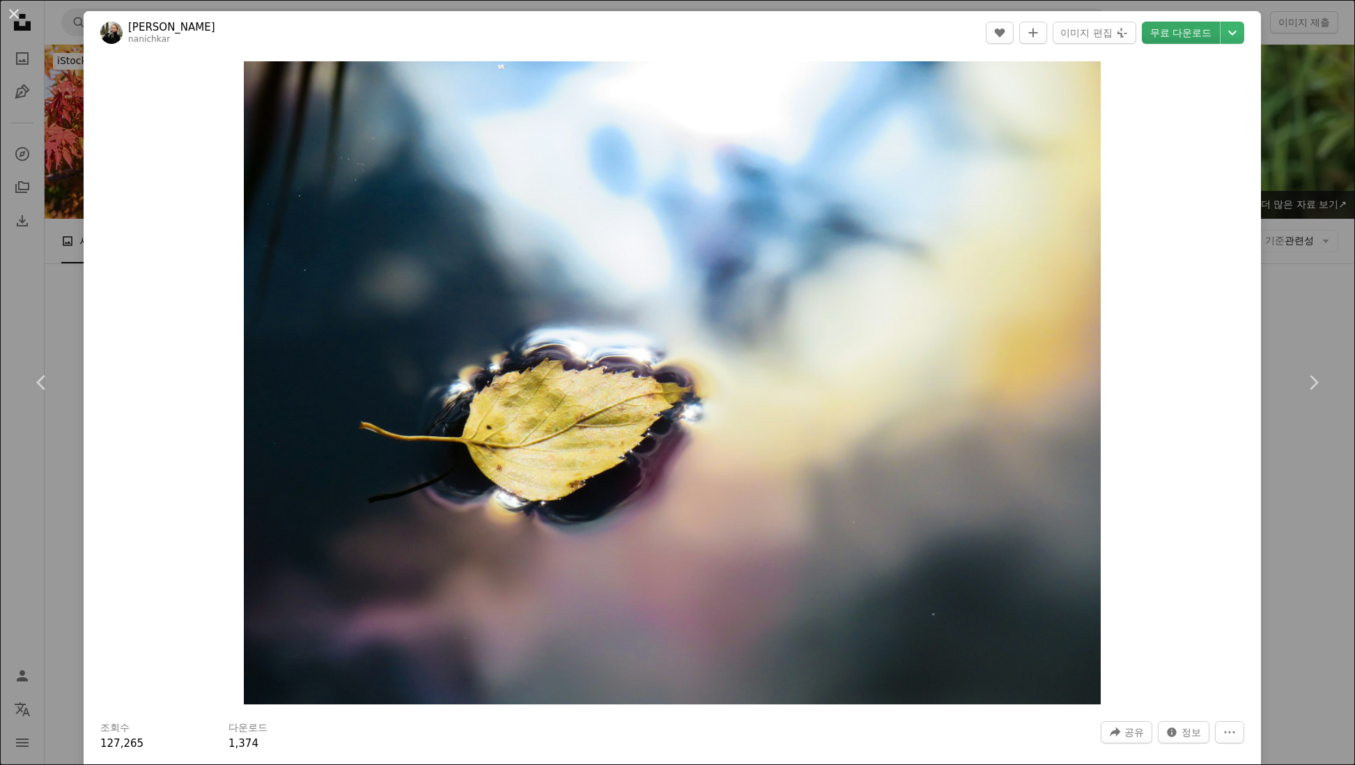
click at [1183, 33] on link "무료 다운로드" at bounding box center [1181, 33] width 78 height 22
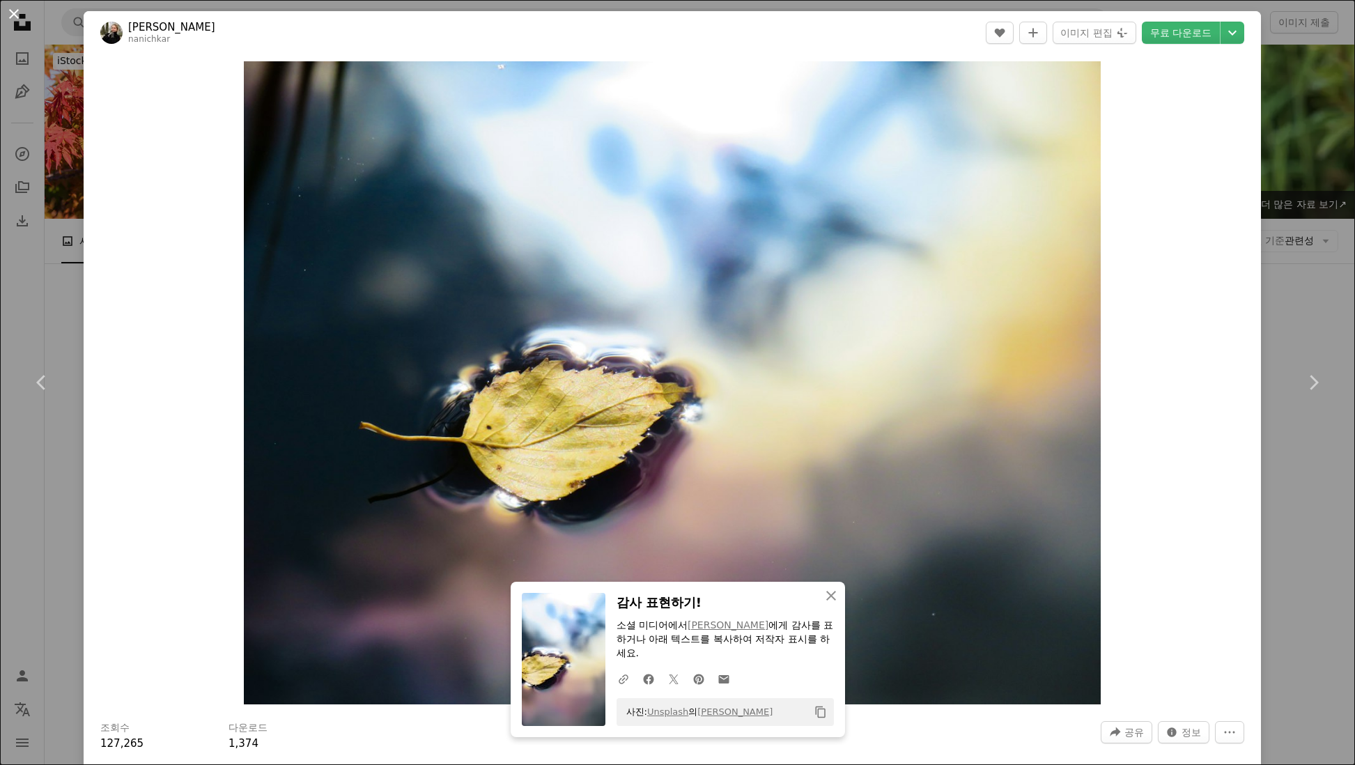
click at [15, 13] on button "An X shape" at bounding box center [14, 14] width 17 height 17
